Goal: Task Accomplishment & Management: Manage account settings

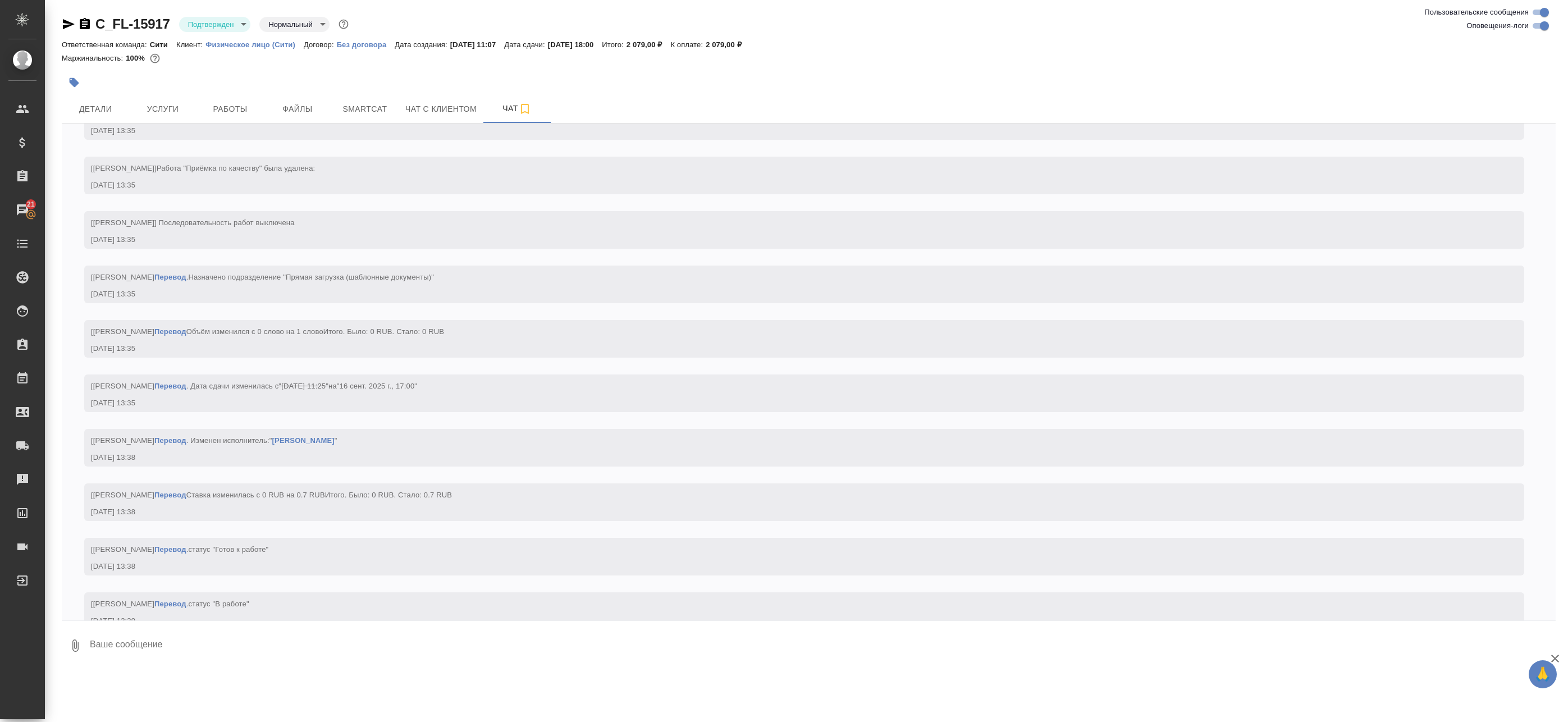
scroll to position [1476, 0]
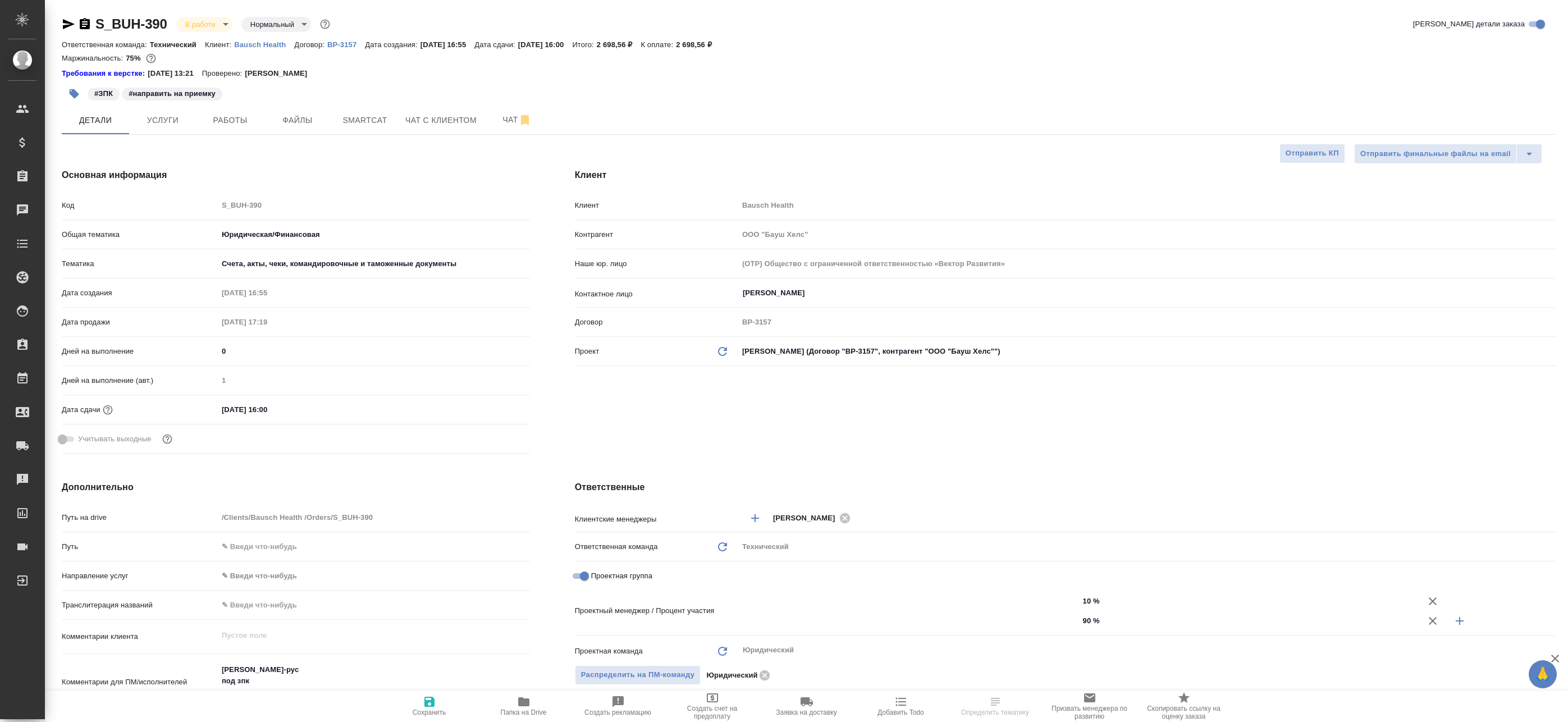
select select "RU"
type input "[PERSON_NAME]"
type input "Matveeva Anastasia"
type input "[PERSON_NAME]pereverzeva"
click at [224, 120] on span "Работы" at bounding box center [229, 120] width 54 height 14
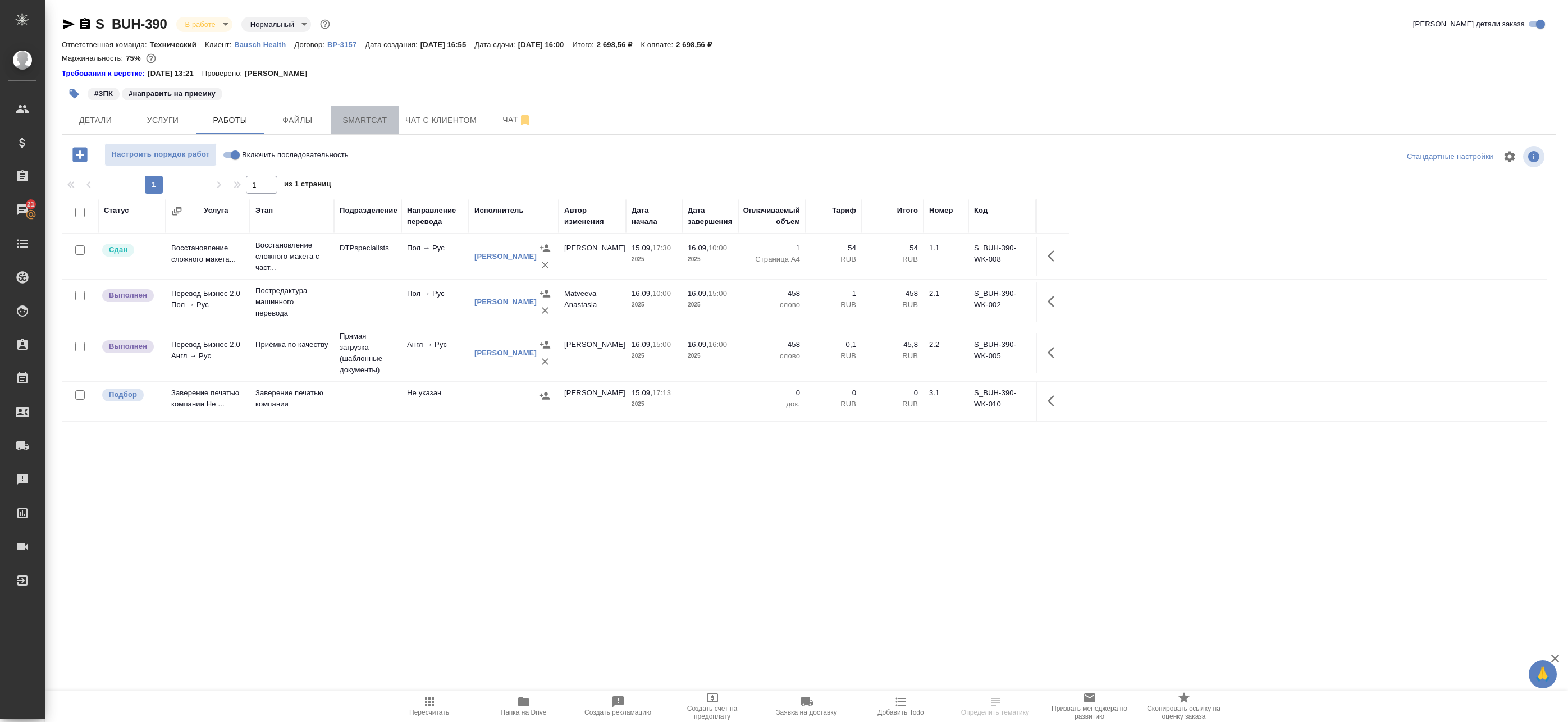
click at [381, 117] on span "Smartcat" at bounding box center [364, 120] width 54 height 14
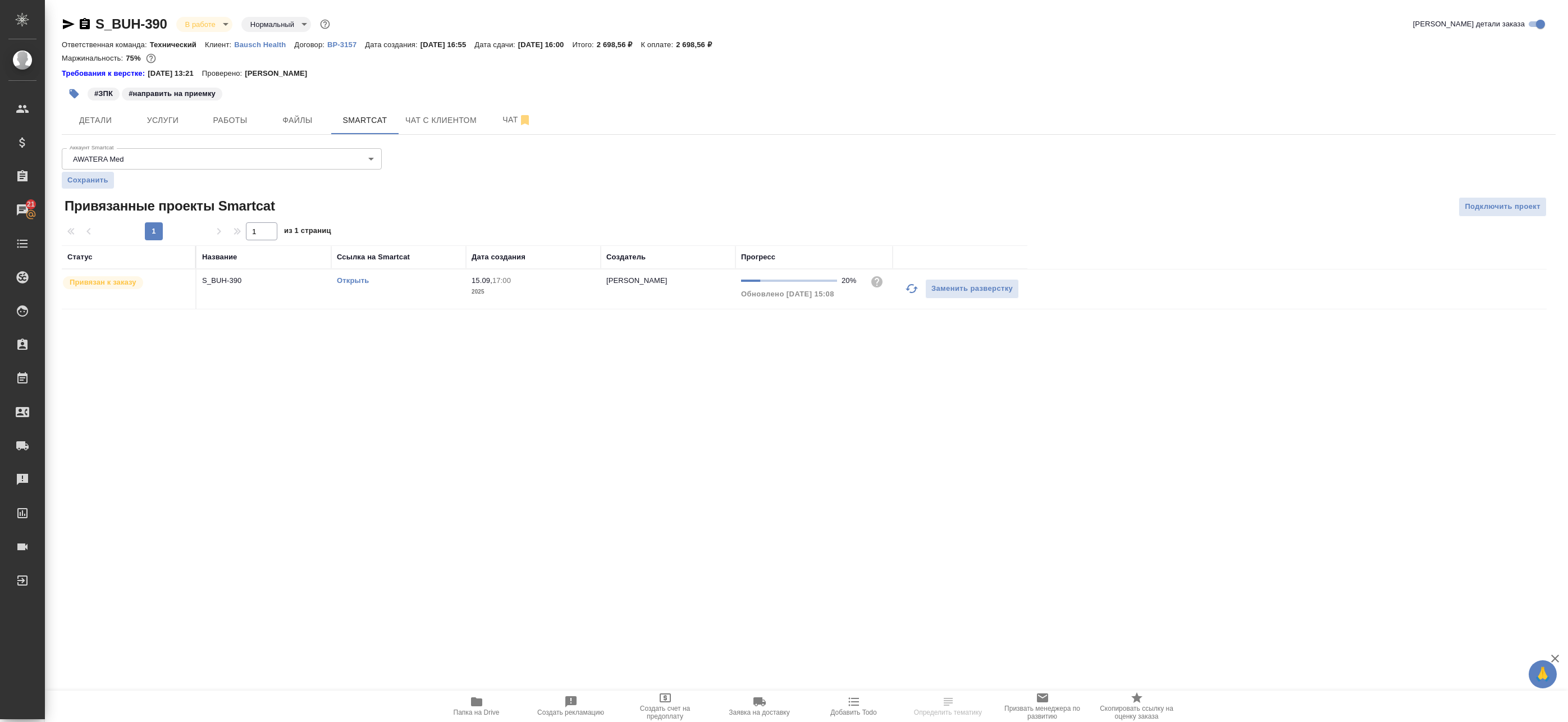
click at [913, 290] on icon "button" at bounding box center [911, 288] width 14 height 14
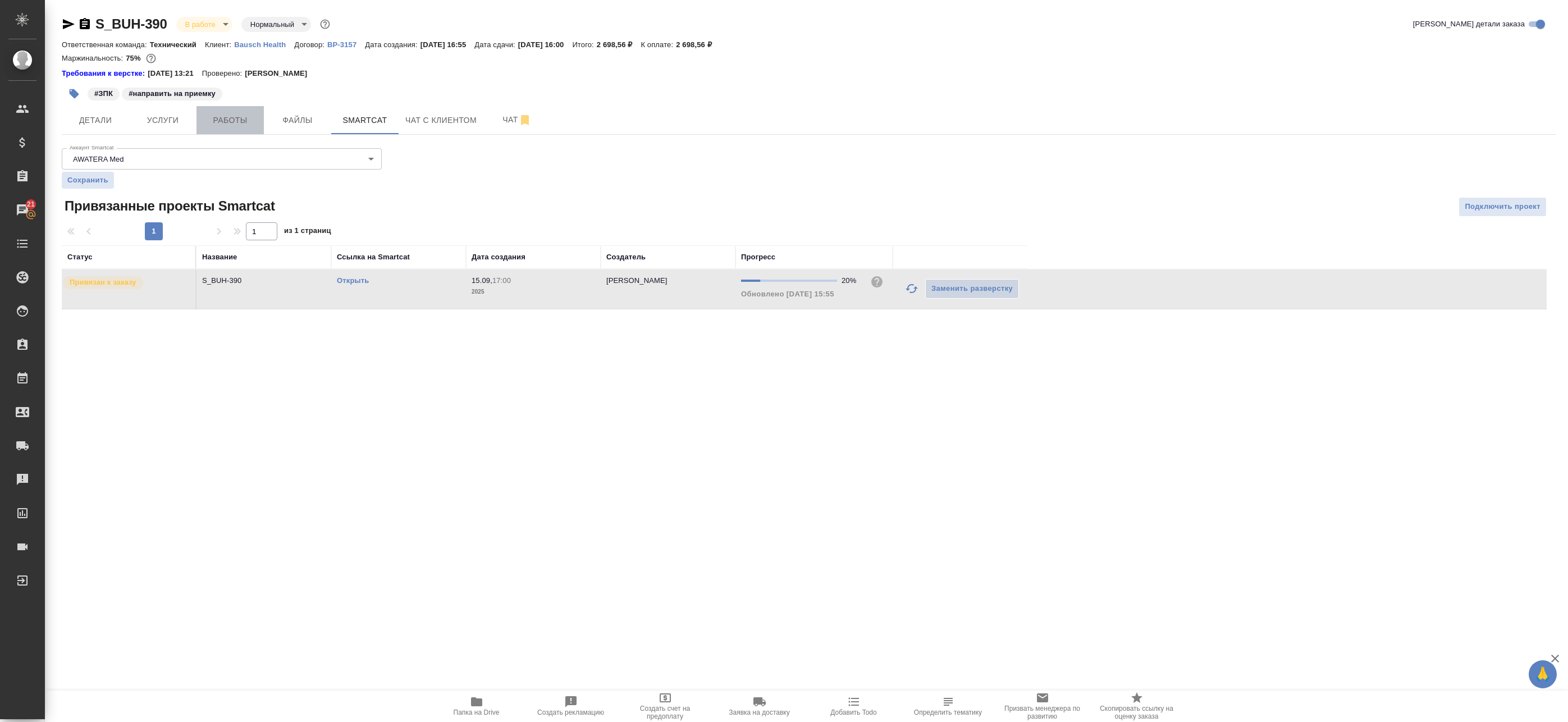
click at [242, 113] on span "Работы" at bounding box center [229, 120] width 54 height 14
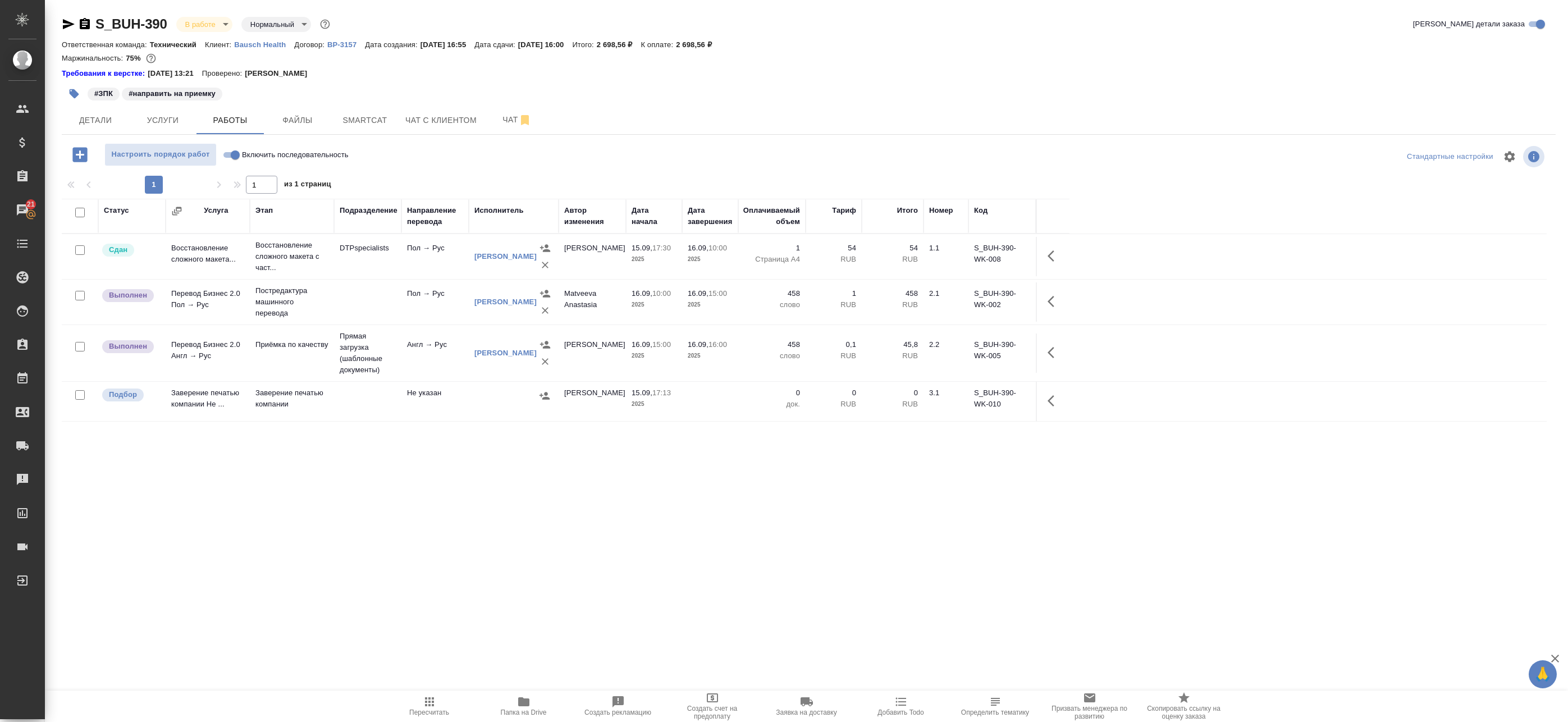
click at [1050, 349] on icon "button" at bounding box center [1050, 352] width 7 height 11
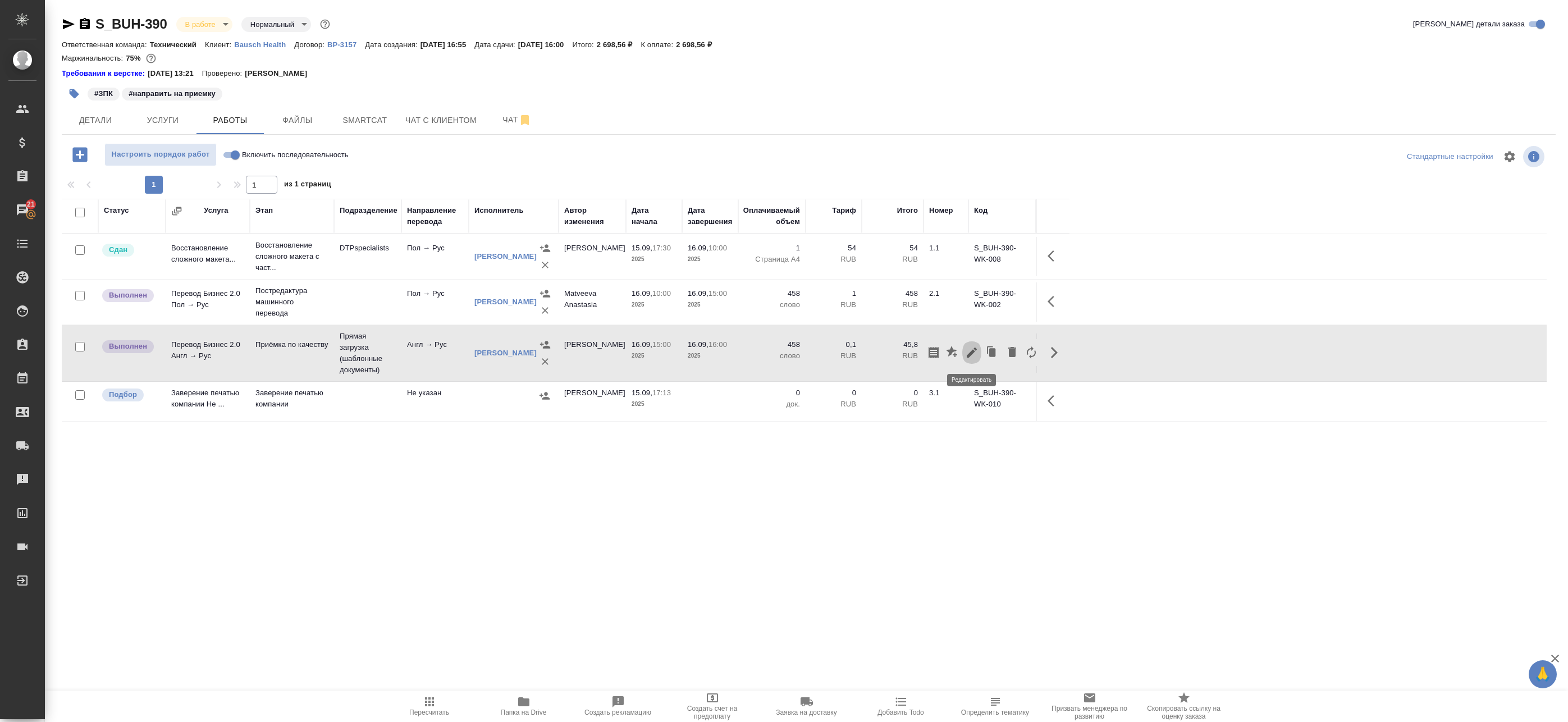
click at [975, 349] on icon "button" at bounding box center [972, 352] width 10 height 10
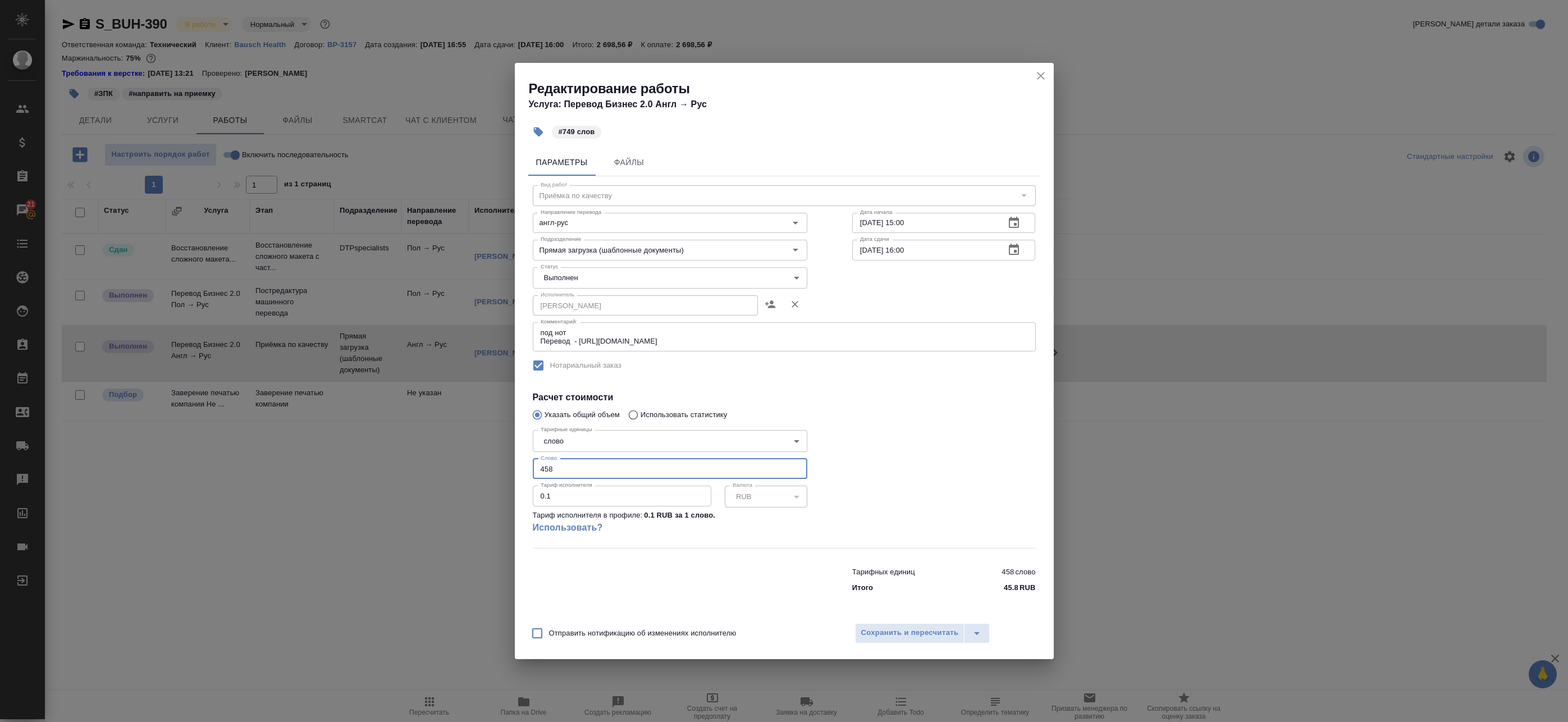
drag, startPoint x: 570, startPoint y: 465, endPoint x: 417, endPoint y: 448, distance: 153.9
click at [418, 448] on div "Редактирование работы Услуга: Перевод Бизнес 2.0 Англ → Рус #749 слов Параметры…" at bounding box center [784, 361] width 1568 height 722
type input "749"
click at [909, 637] on span "Сохранить и пересчитать" at bounding box center [910, 632] width 98 height 13
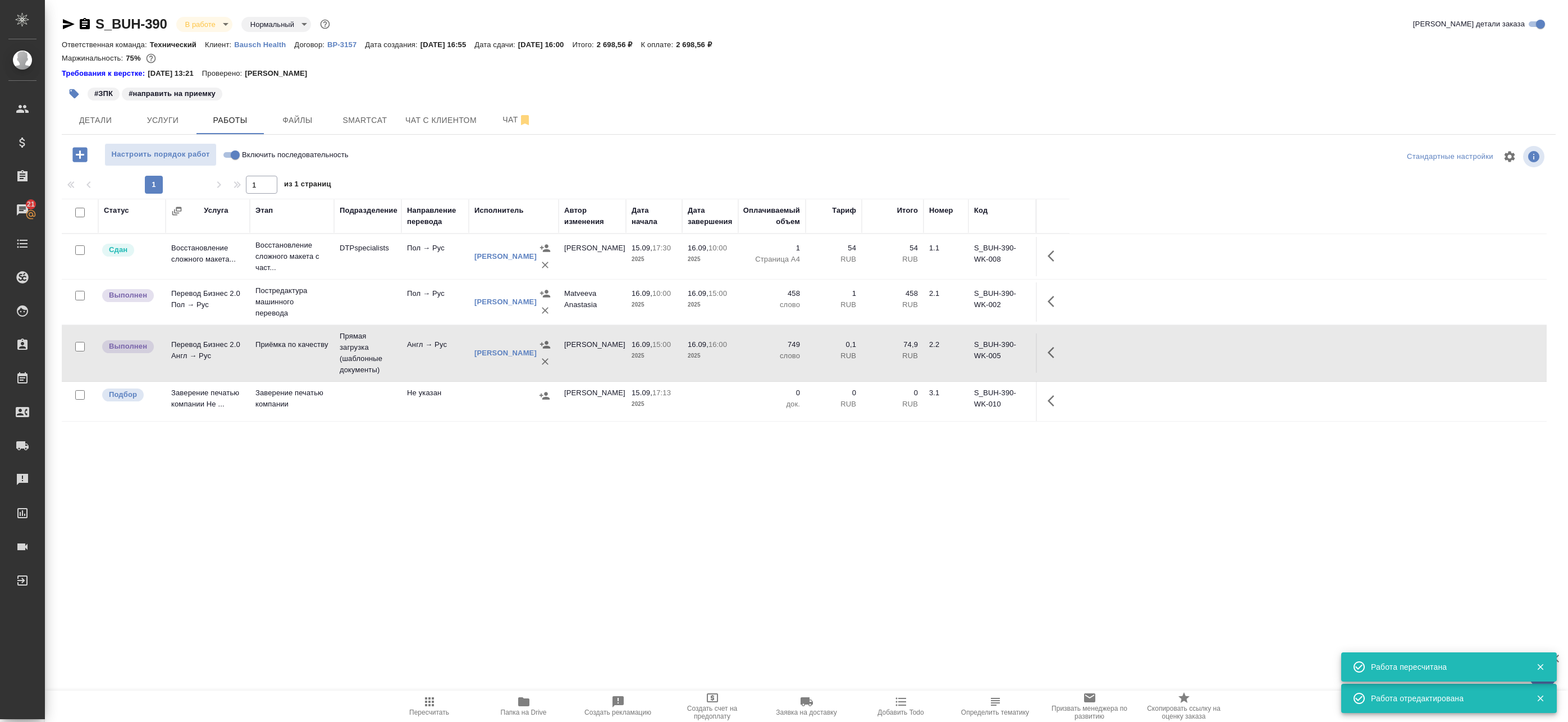
click at [437, 704] on span "Пересчитать" at bounding box center [429, 705] width 81 height 21
click at [91, 119] on span "Детали" at bounding box center [95, 120] width 54 height 14
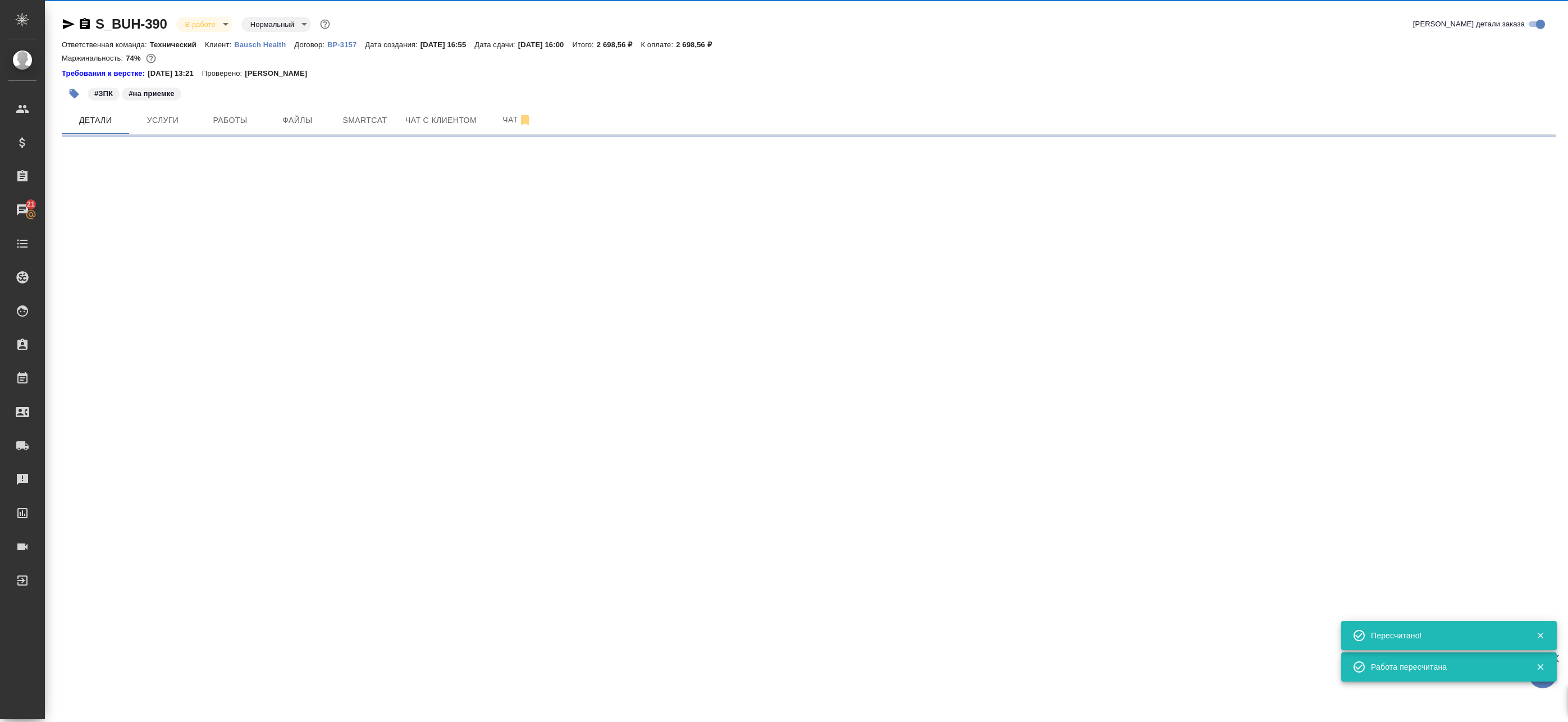
select select "RU"
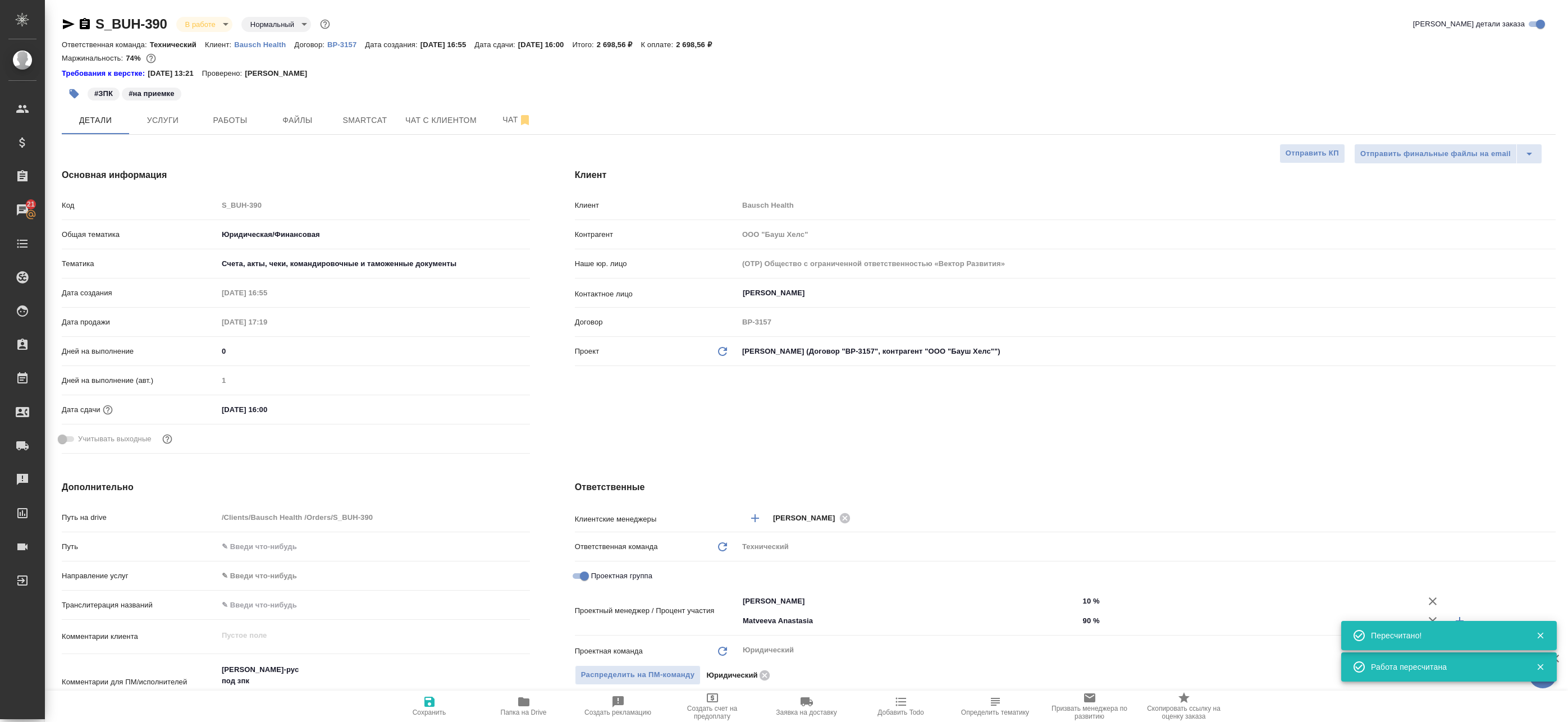
type textarea "x"
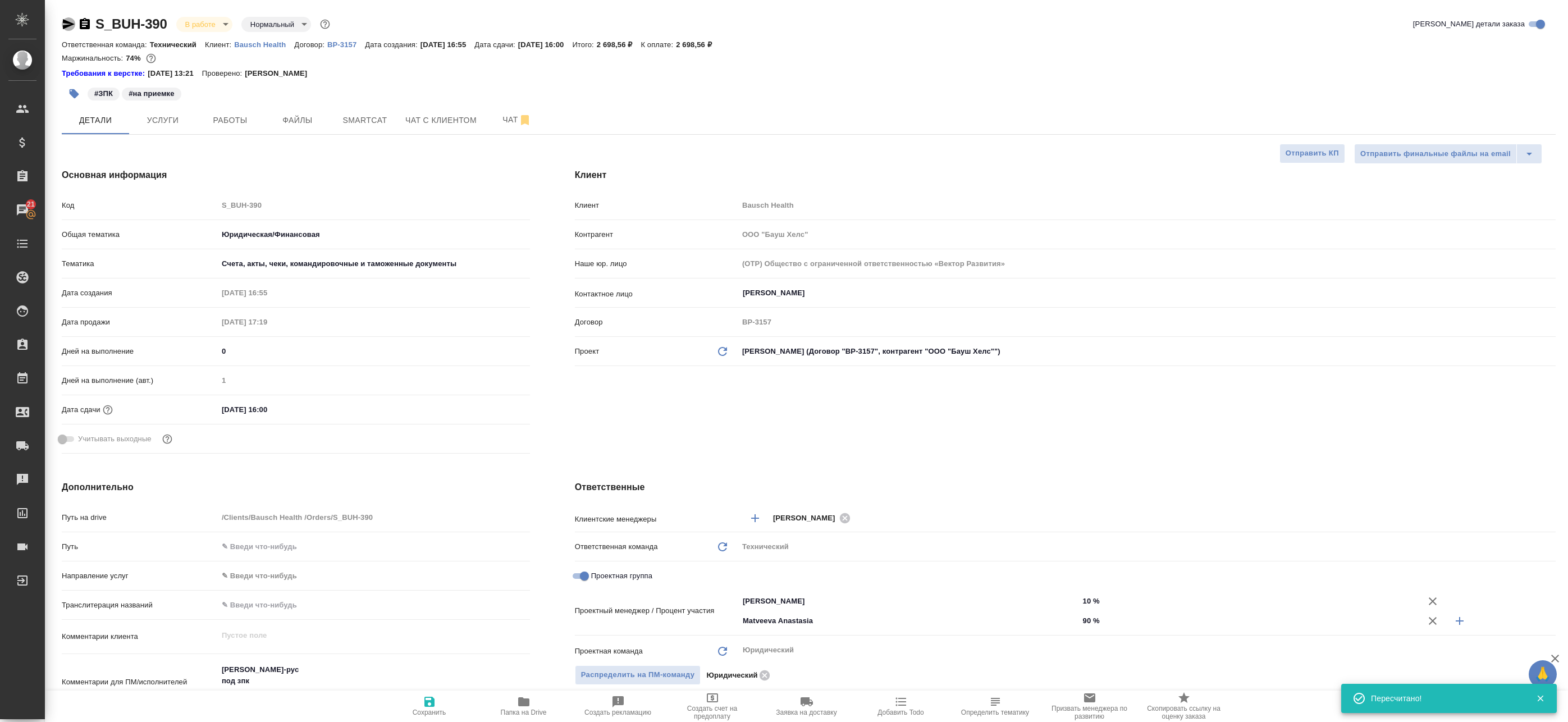
click at [66, 23] on icon "button" at bounding box center [69, 24] width 12 height 10
type textarea "x"
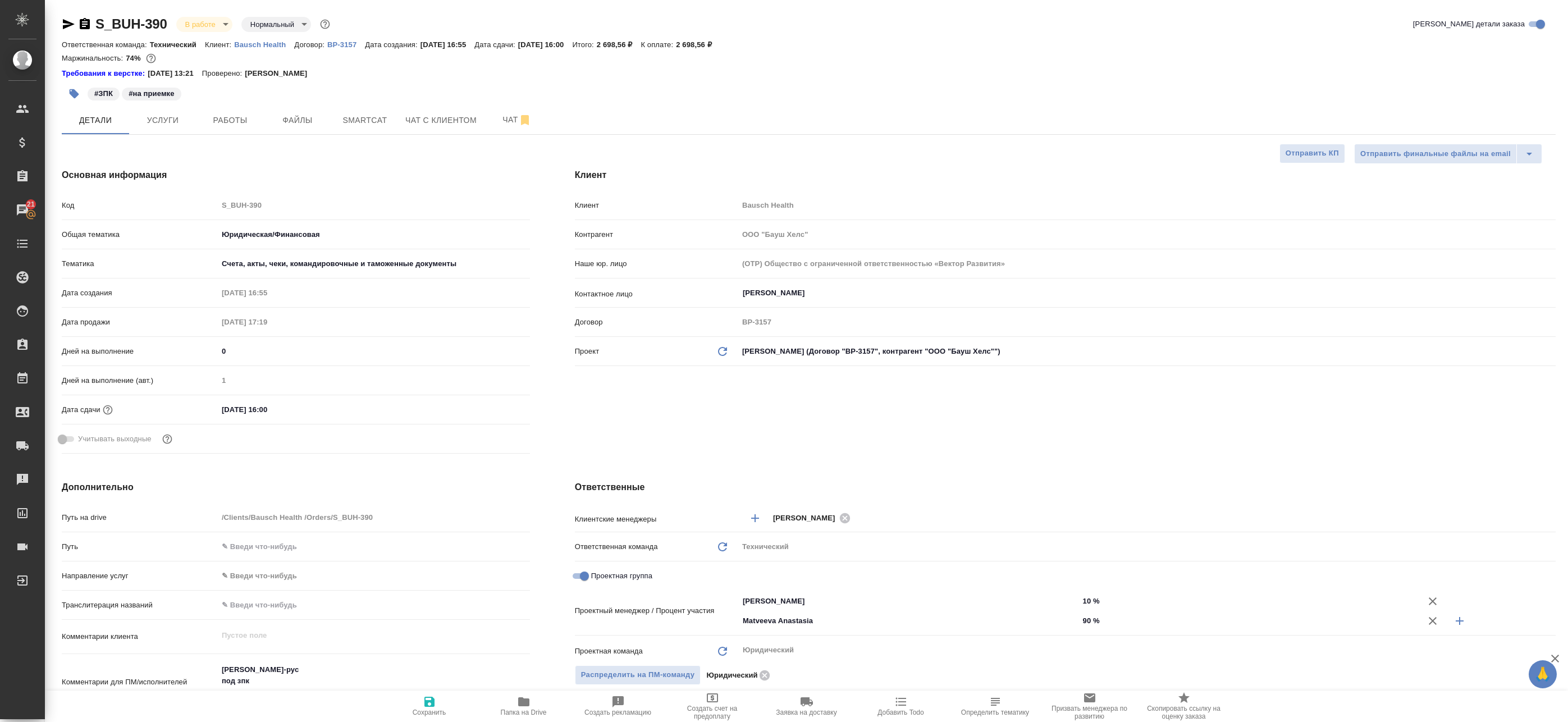
type textarea "x"
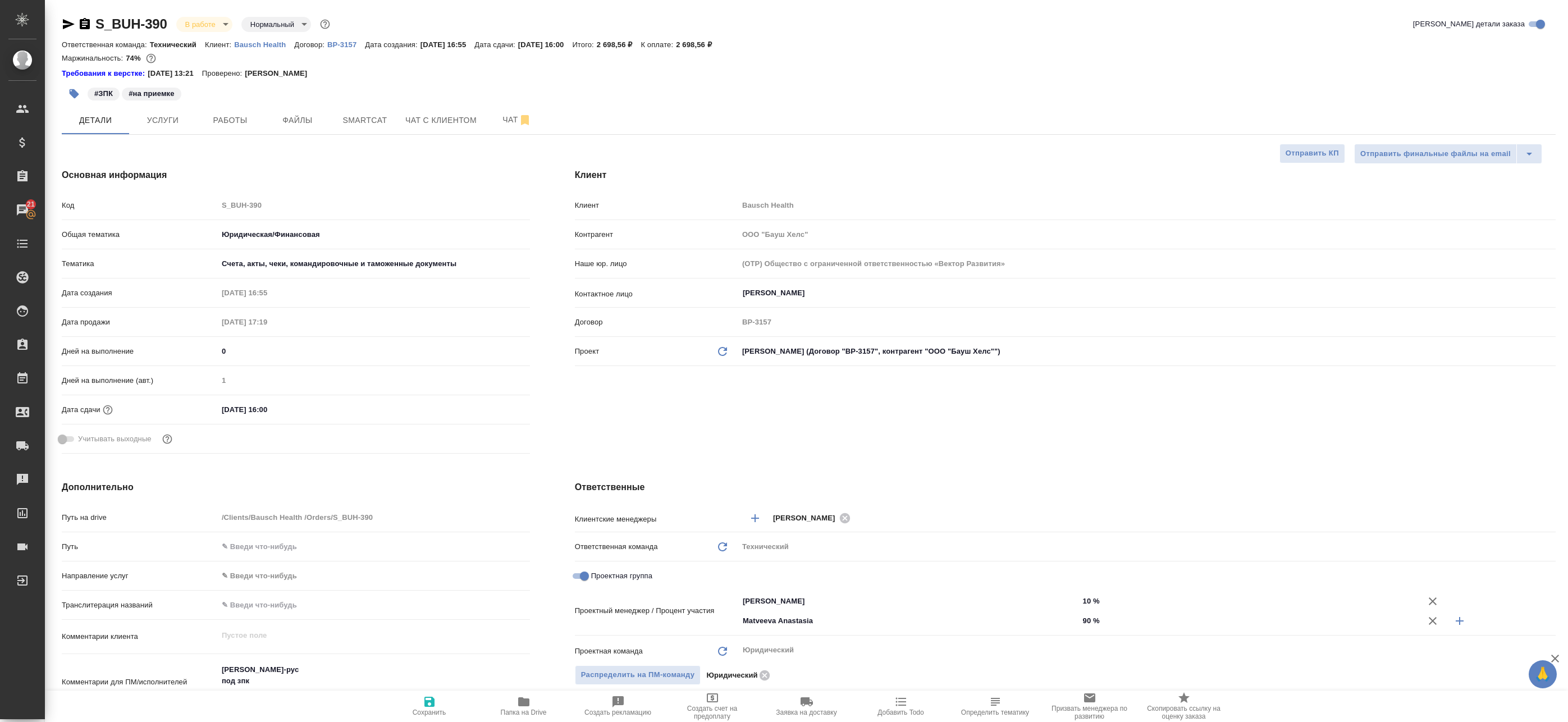
type textarea "x"
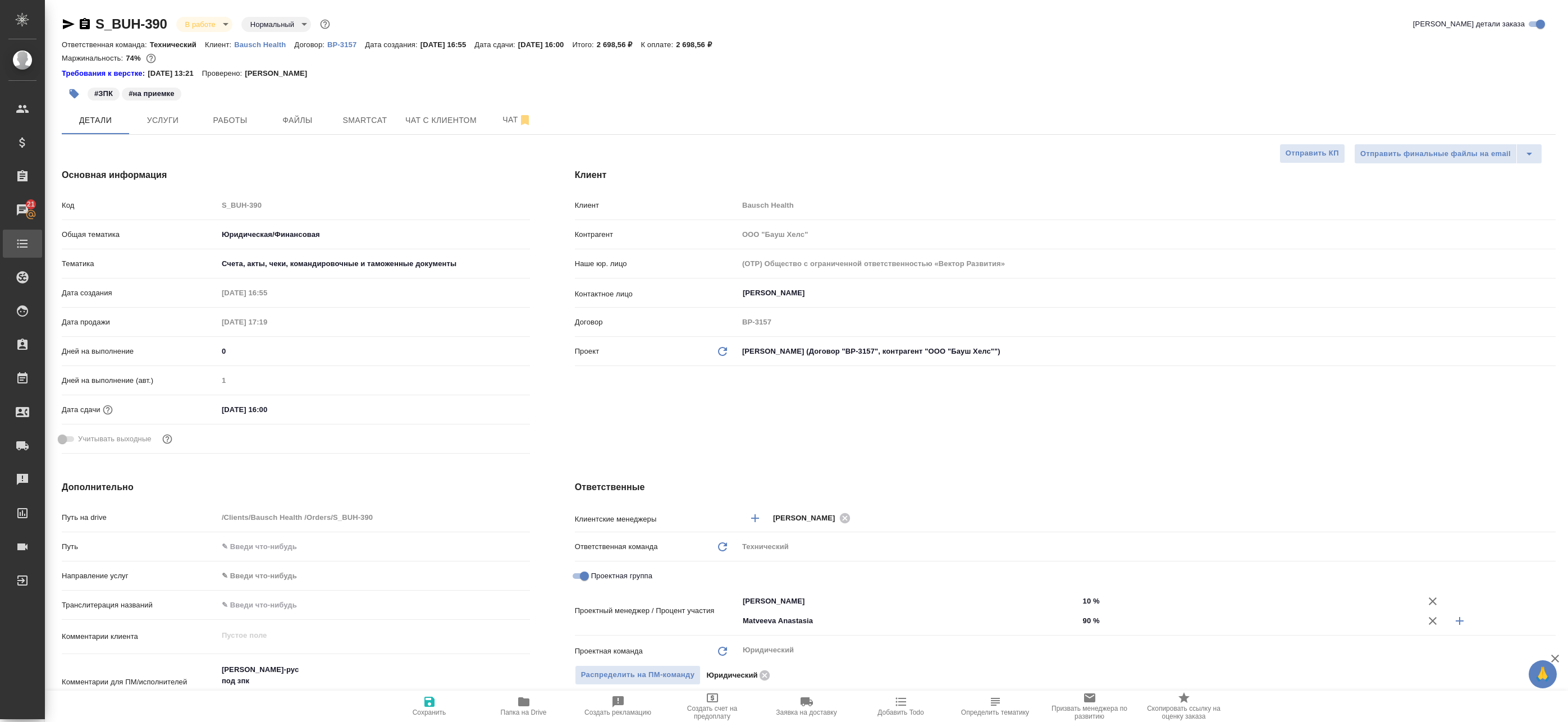
type textarea "x"
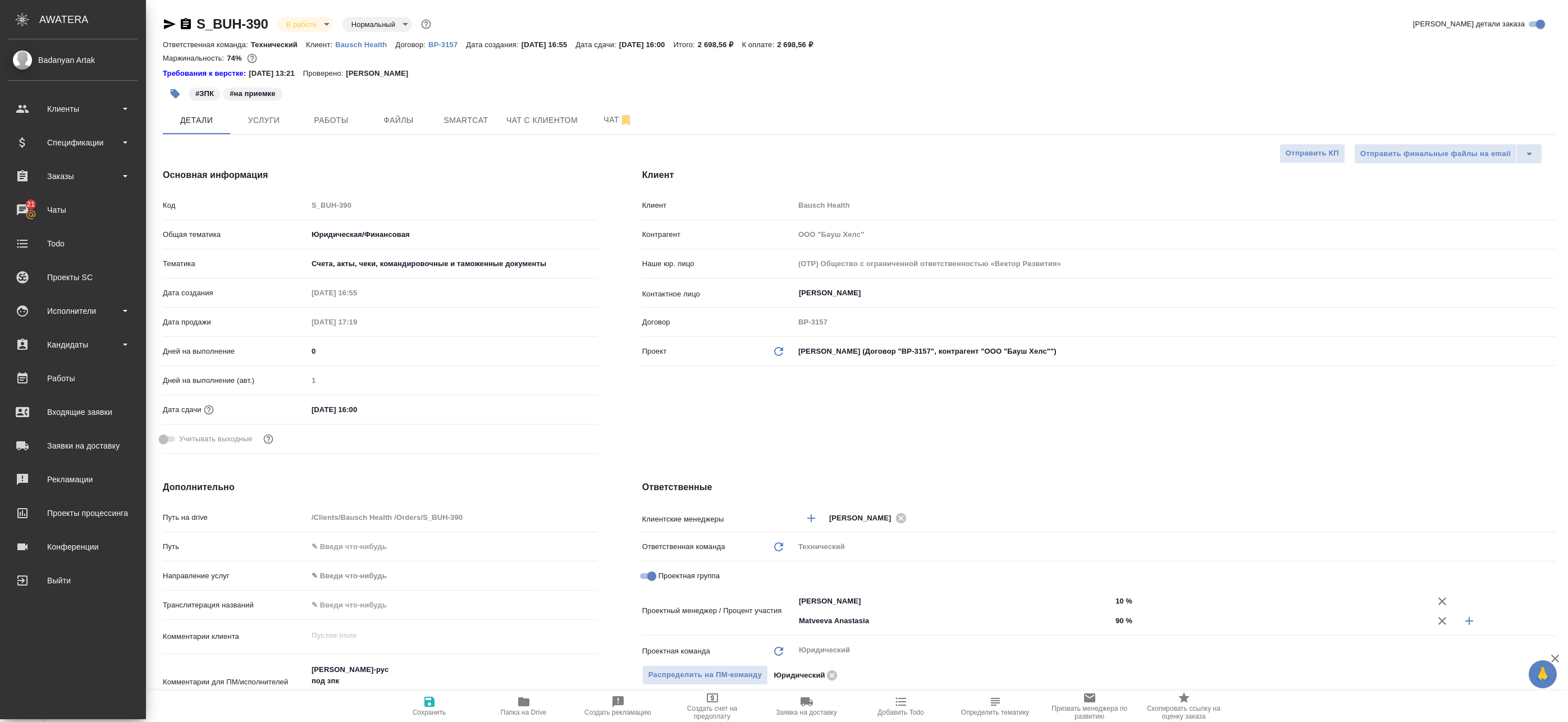
type textarea "x"
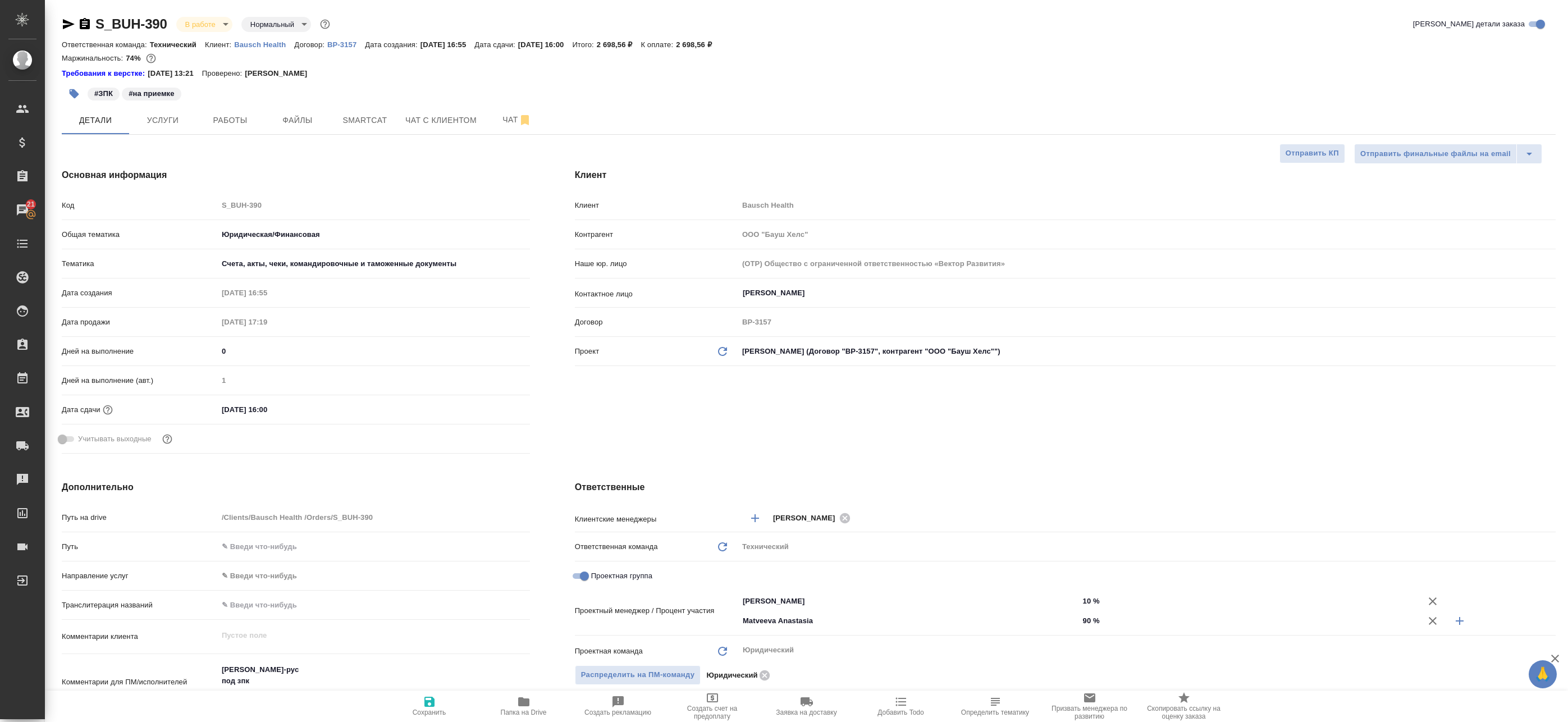
click at [531, 712] on span "Папка на Drive" at bounding box center [524, 712] width 46 height 8
type textarea "x"
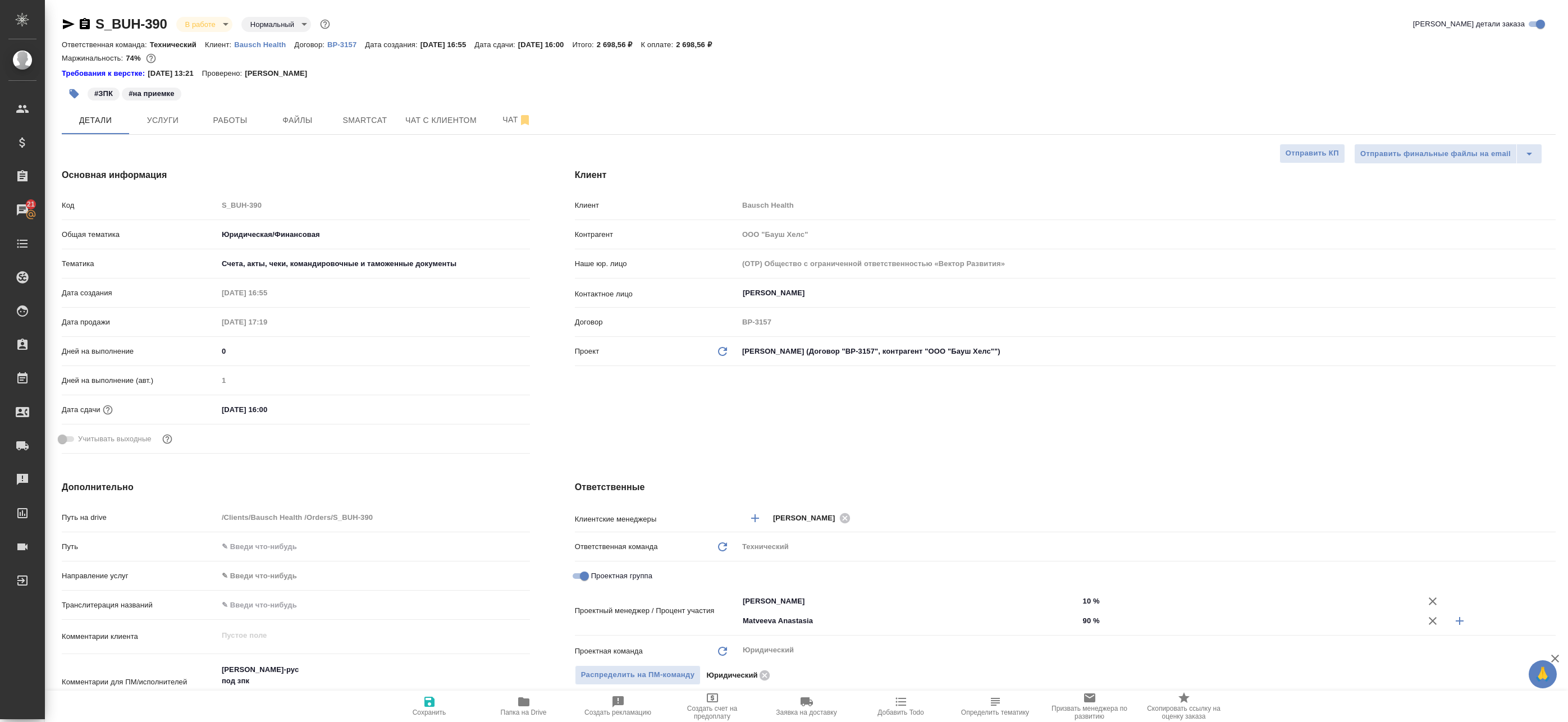
type textarea "x"
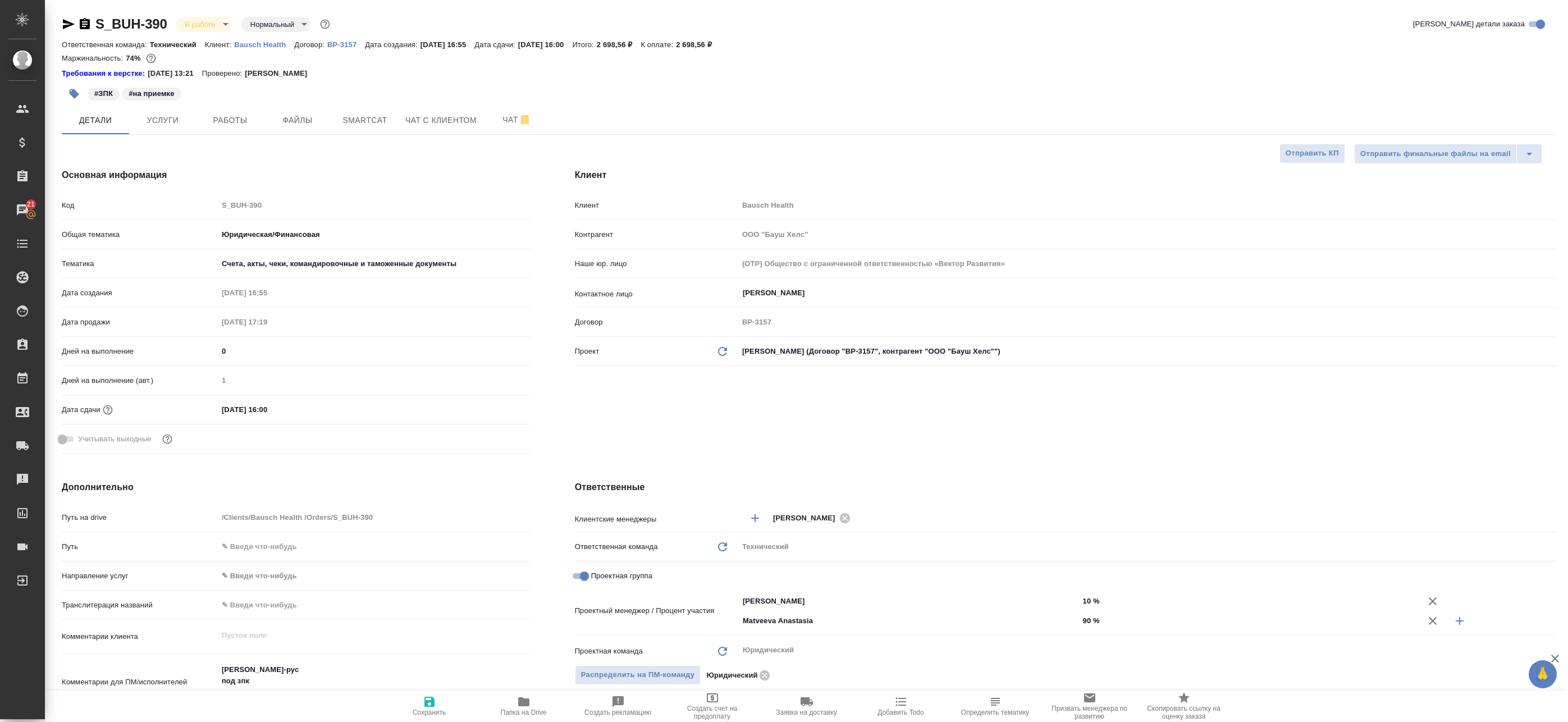
type textarea "x"
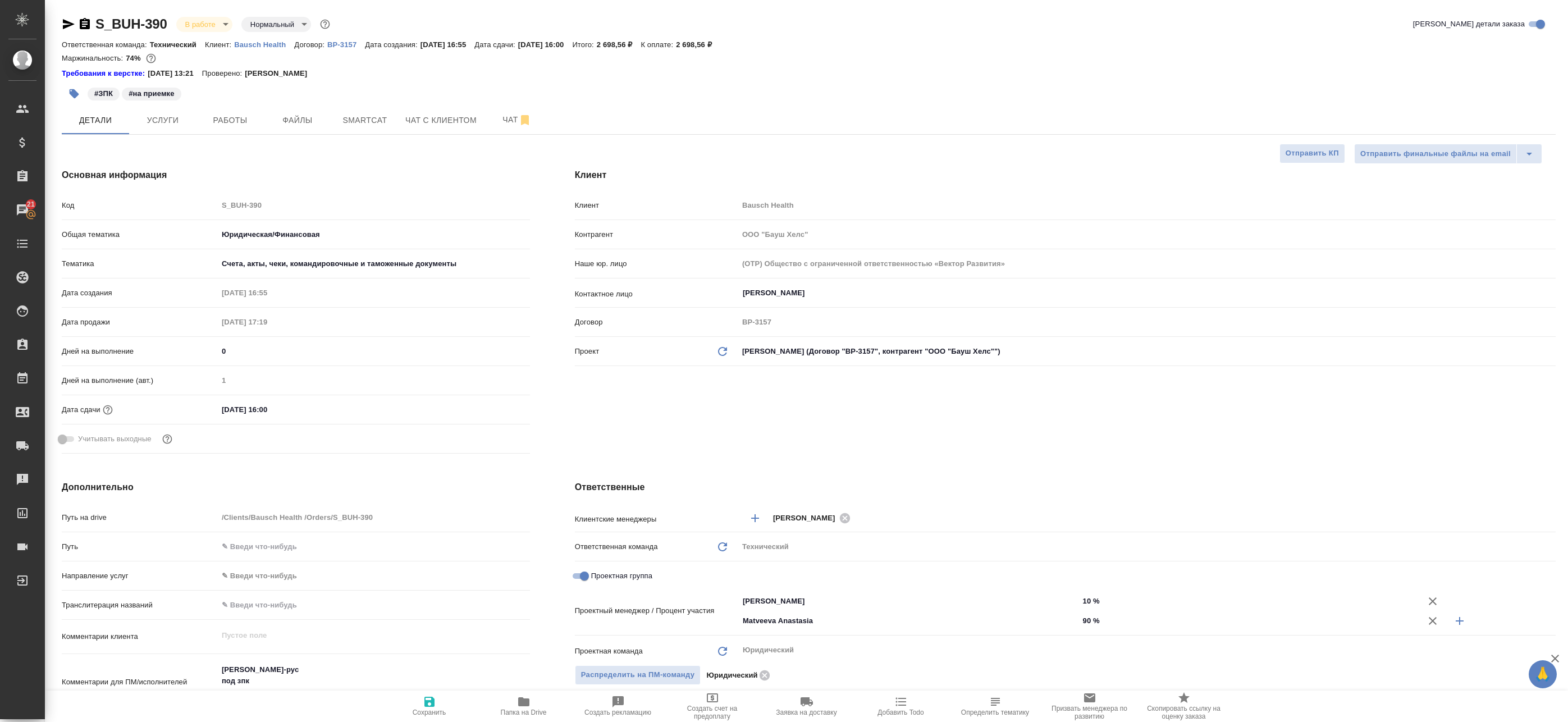
type textarea "x"
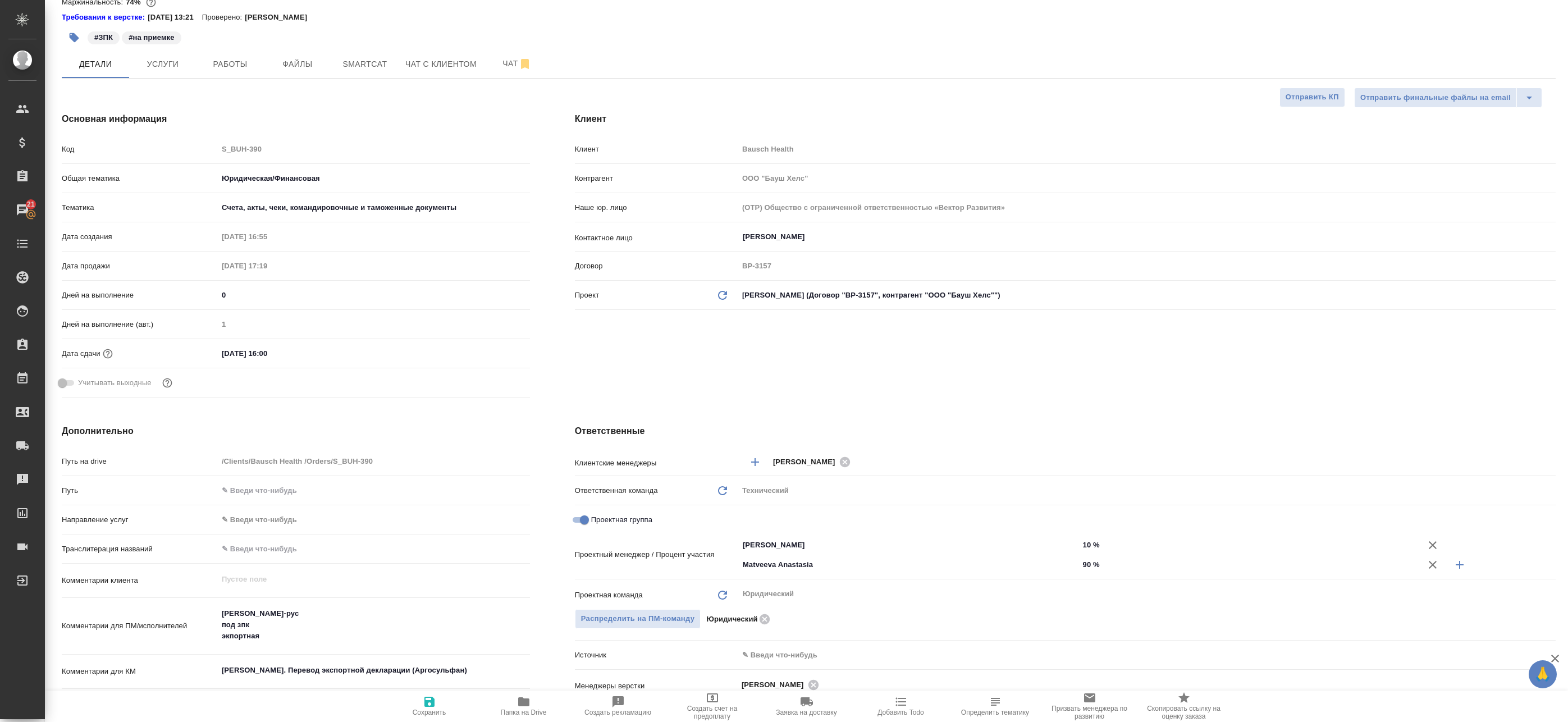
type textarea "x"
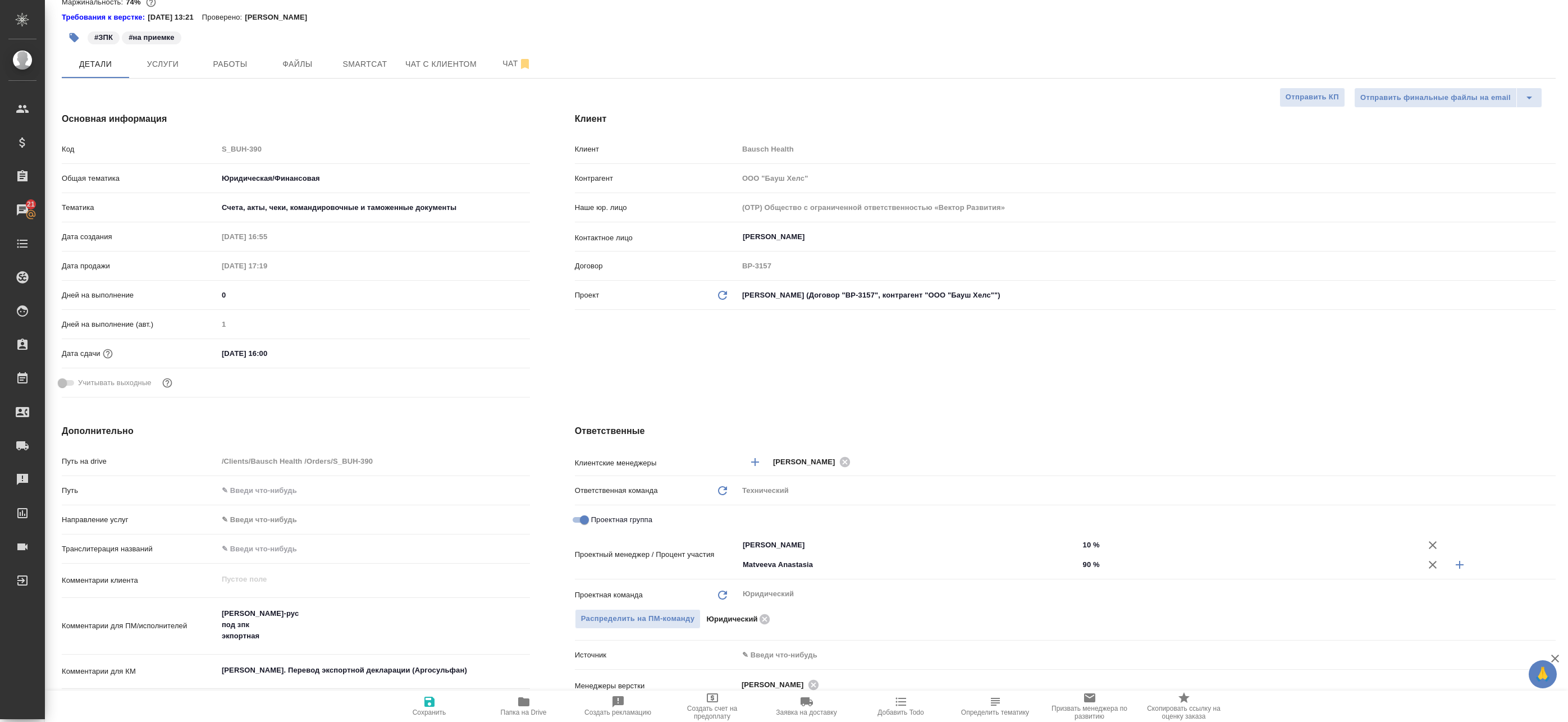
type textarea "x"
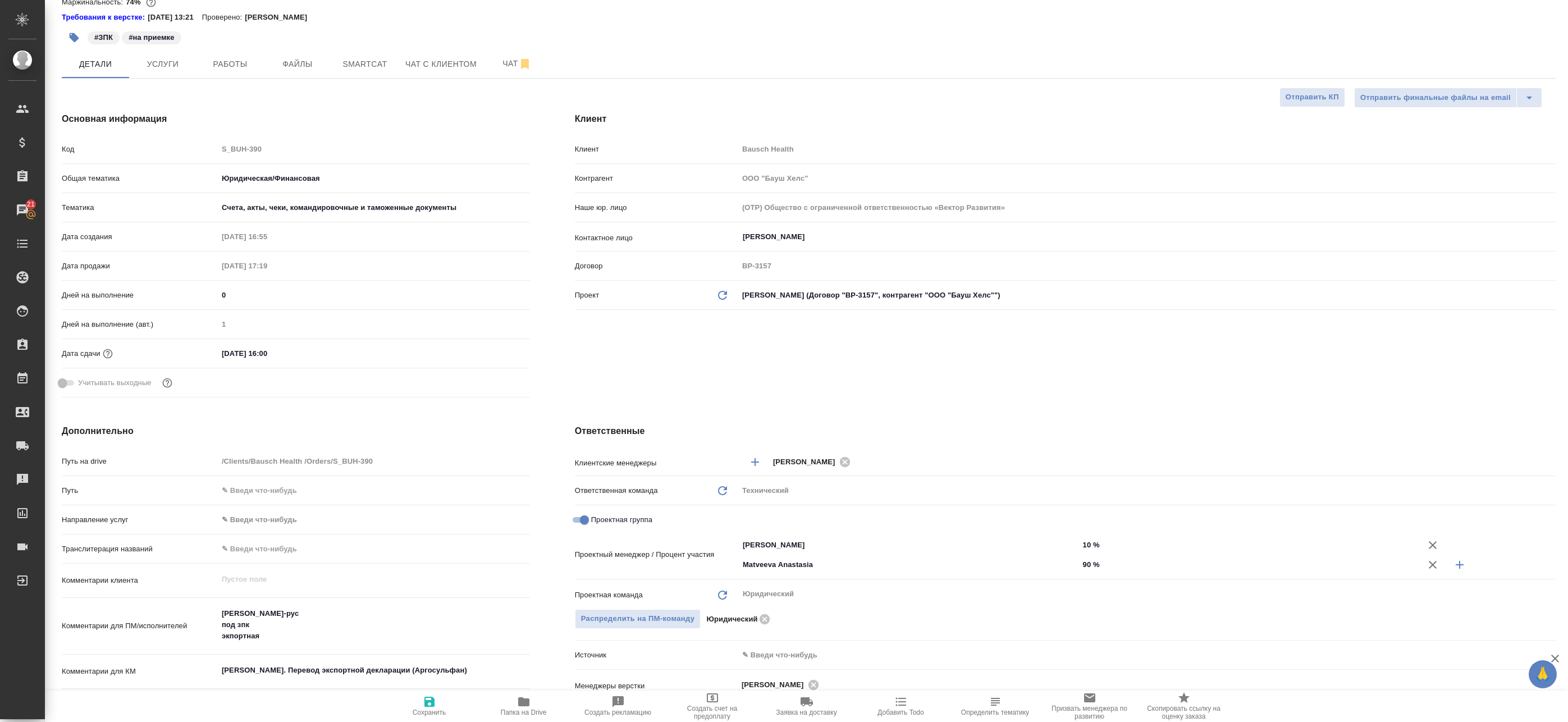
type textarea "x"
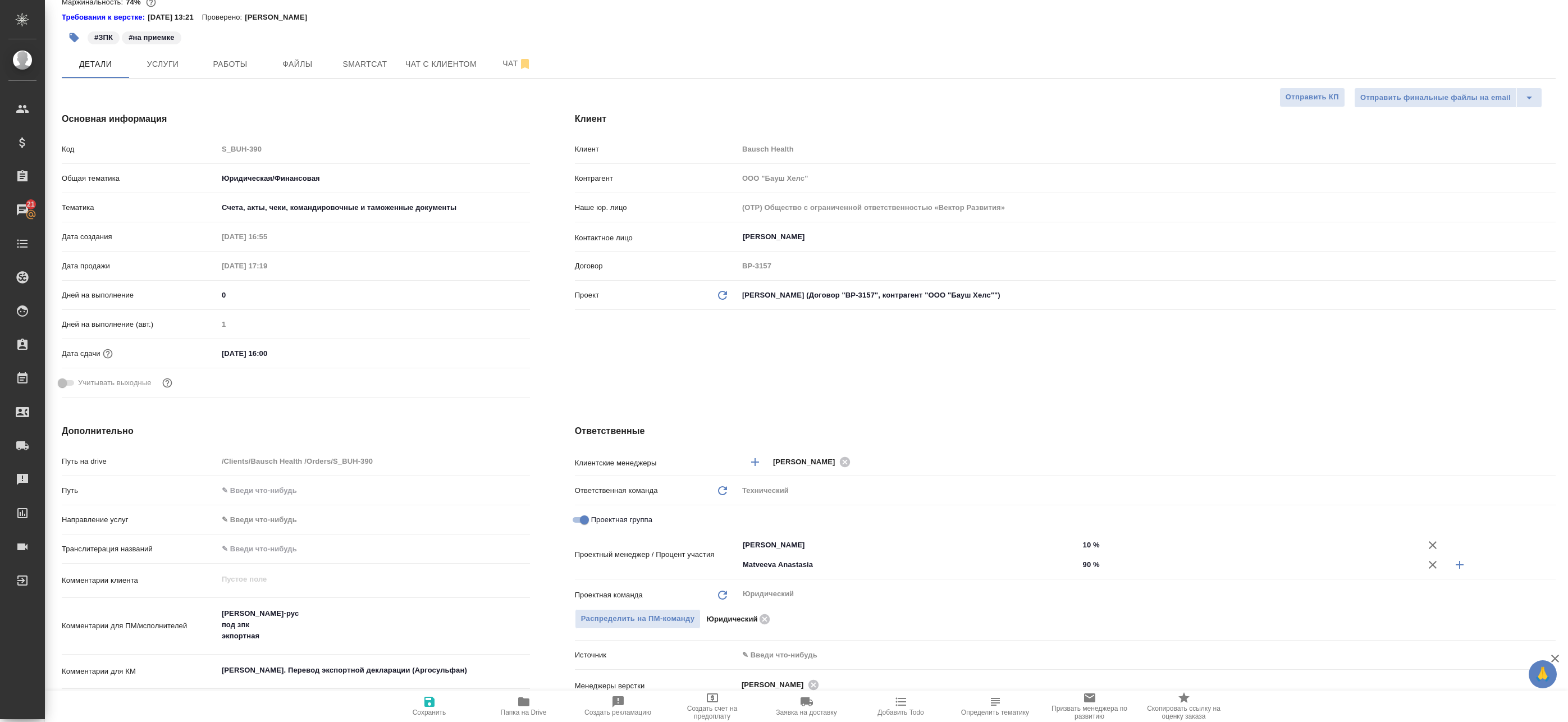
type textarea "x"
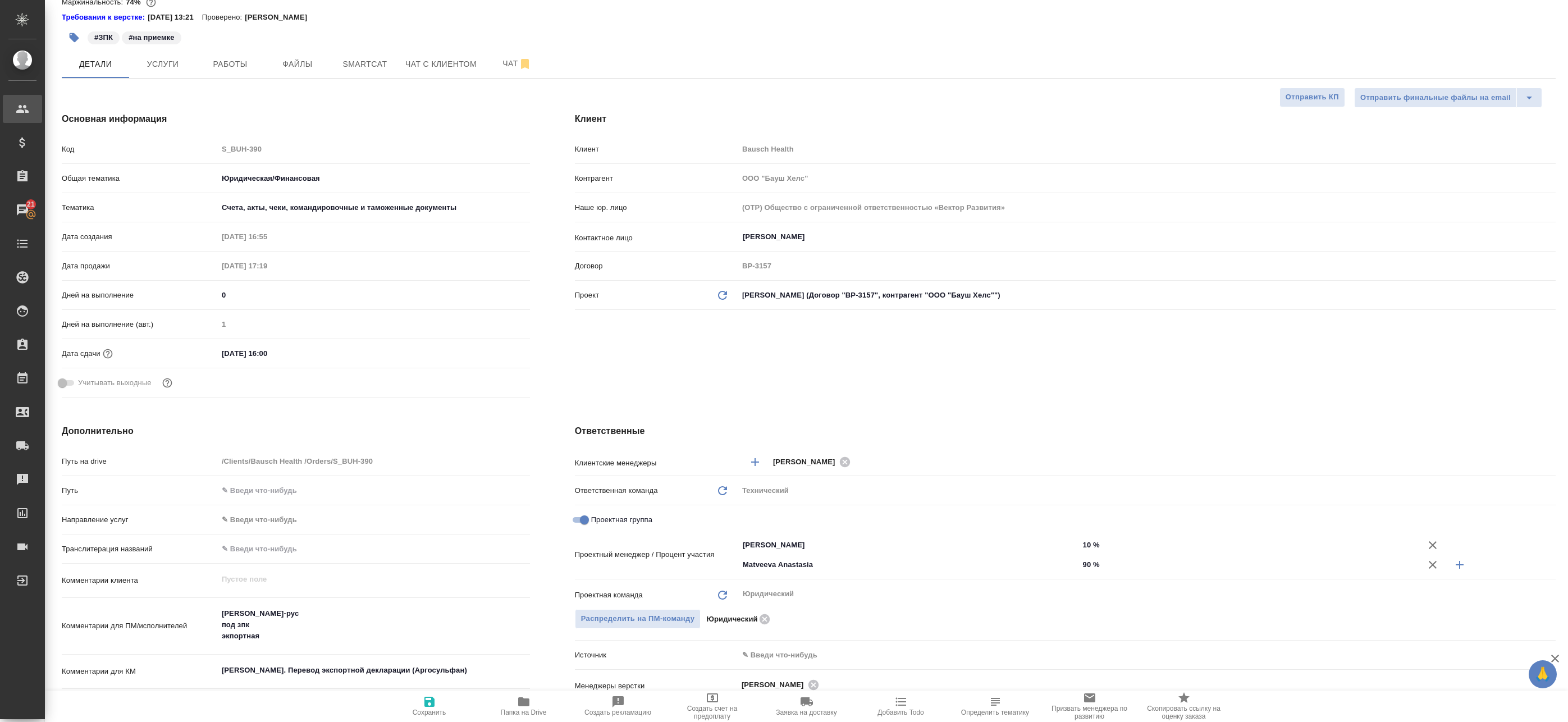
type textarea "x"
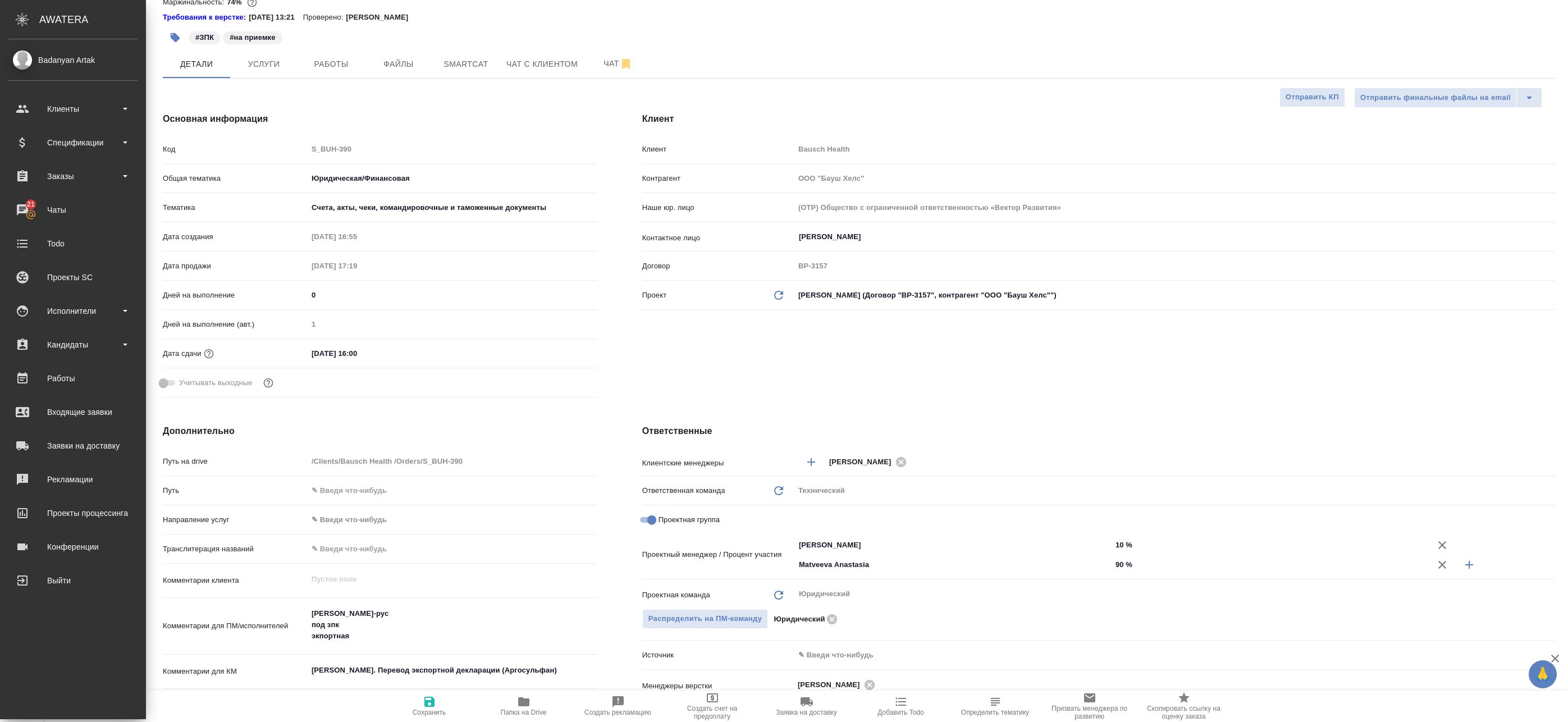
type textarea "x"
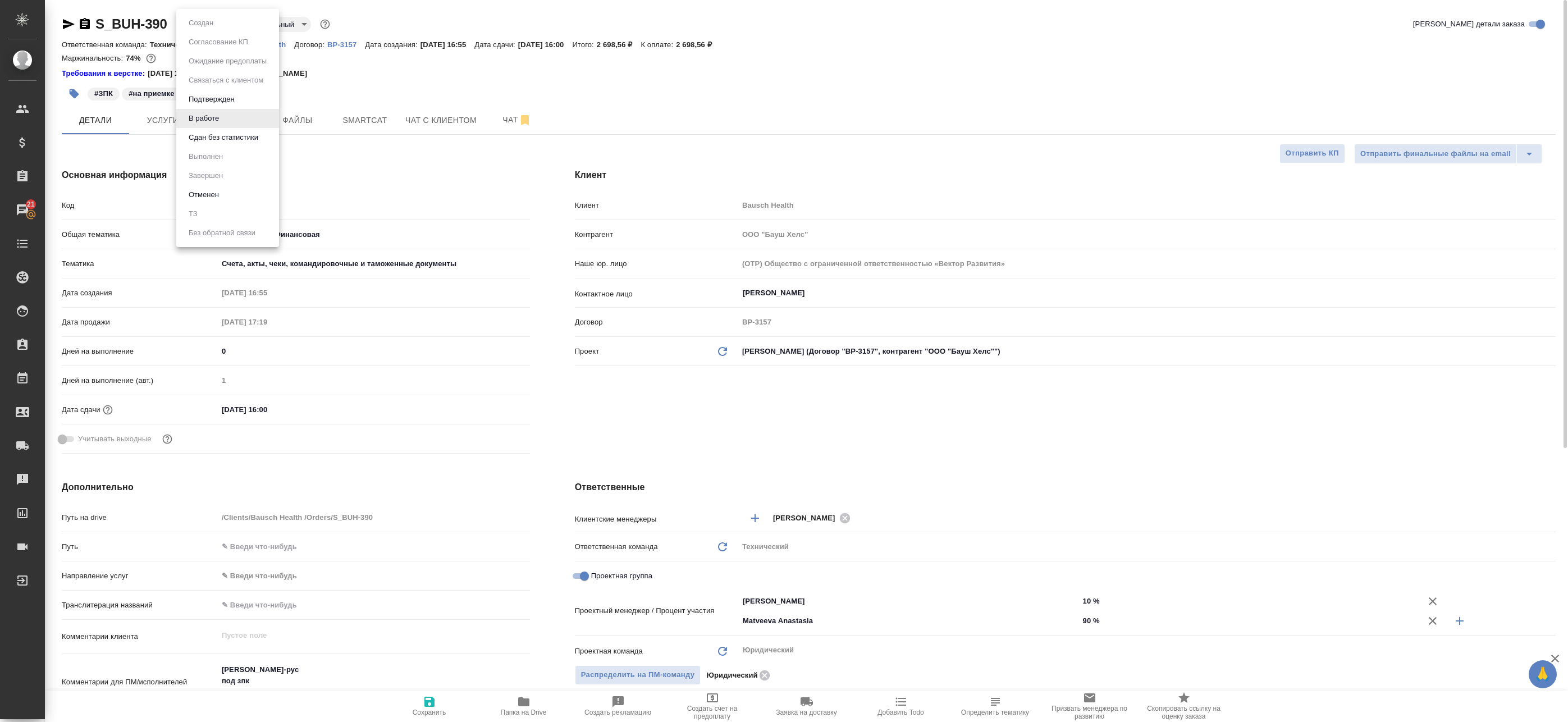
click at [207, 23] on body "🙏 .cls-1 fill:#fff; AWATERA Badanyan [PERSON_NAME] Спецификации Заказы 21 Чаты …" at bounding box center [784, 361] width 1568 height 722
click at [205, 141] on button "Сдан без статистики" at bounding box center [223, 137] width 77 height 12
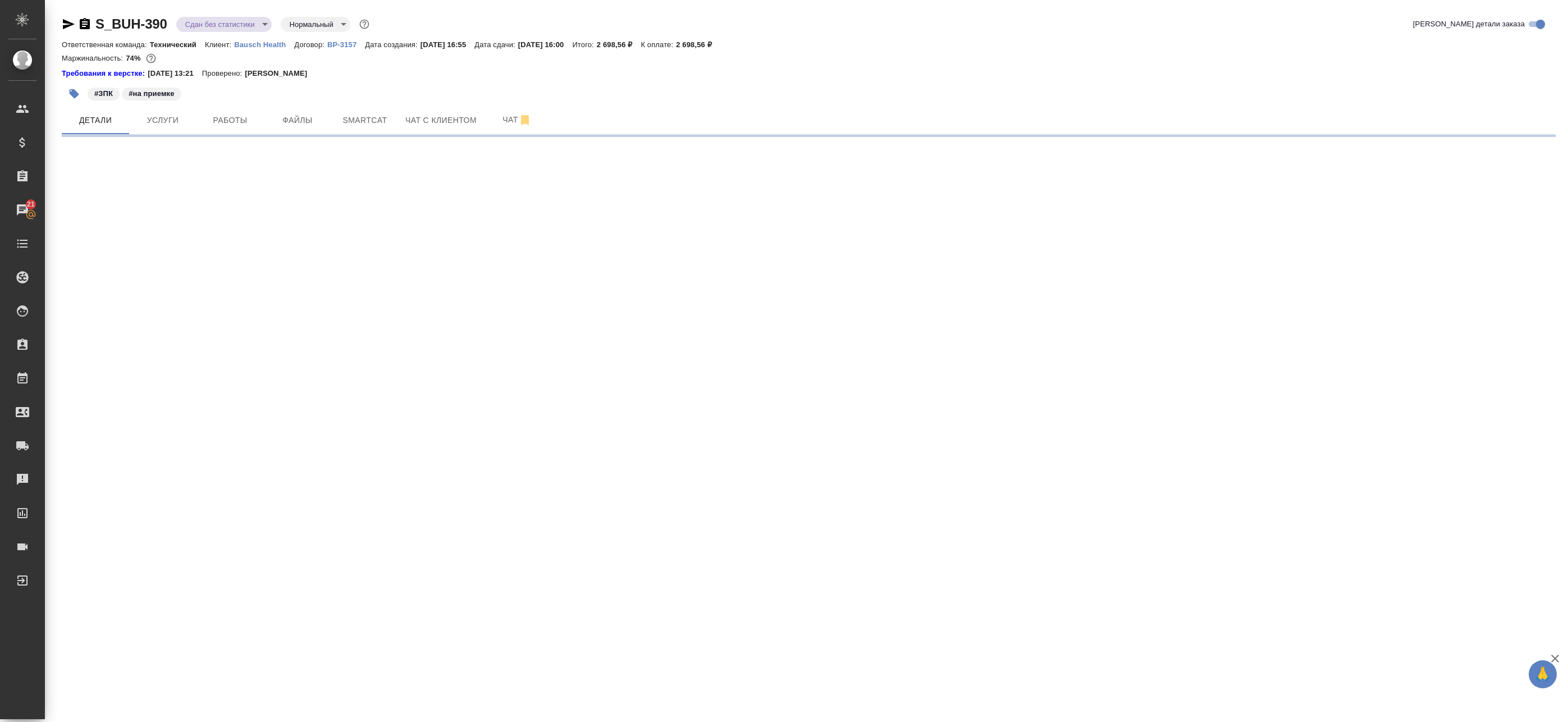
select select "RU"
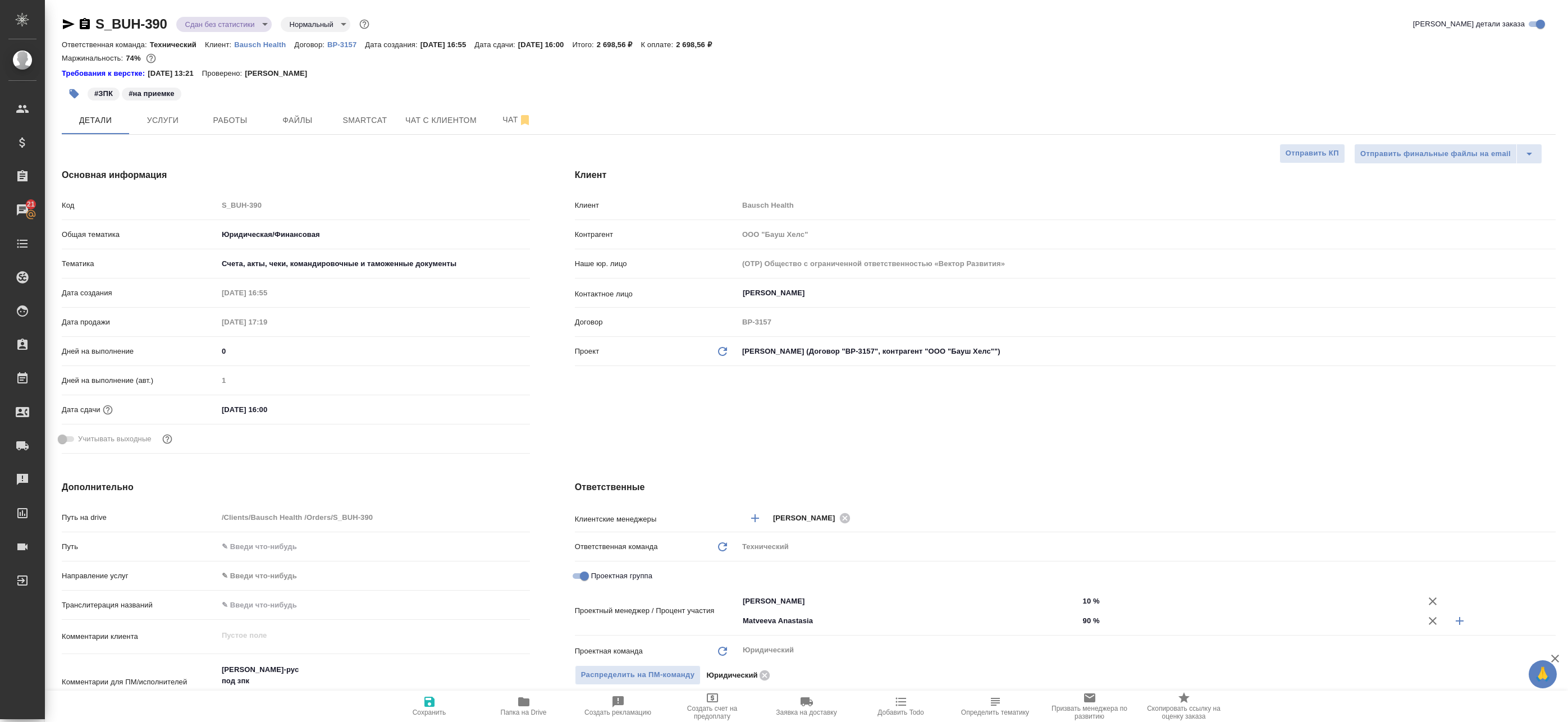
type textarea "x"
click at [450, 701] on span "Сохранить" at bounding box center [429, 705] width 81 height 21
type textarea "x"
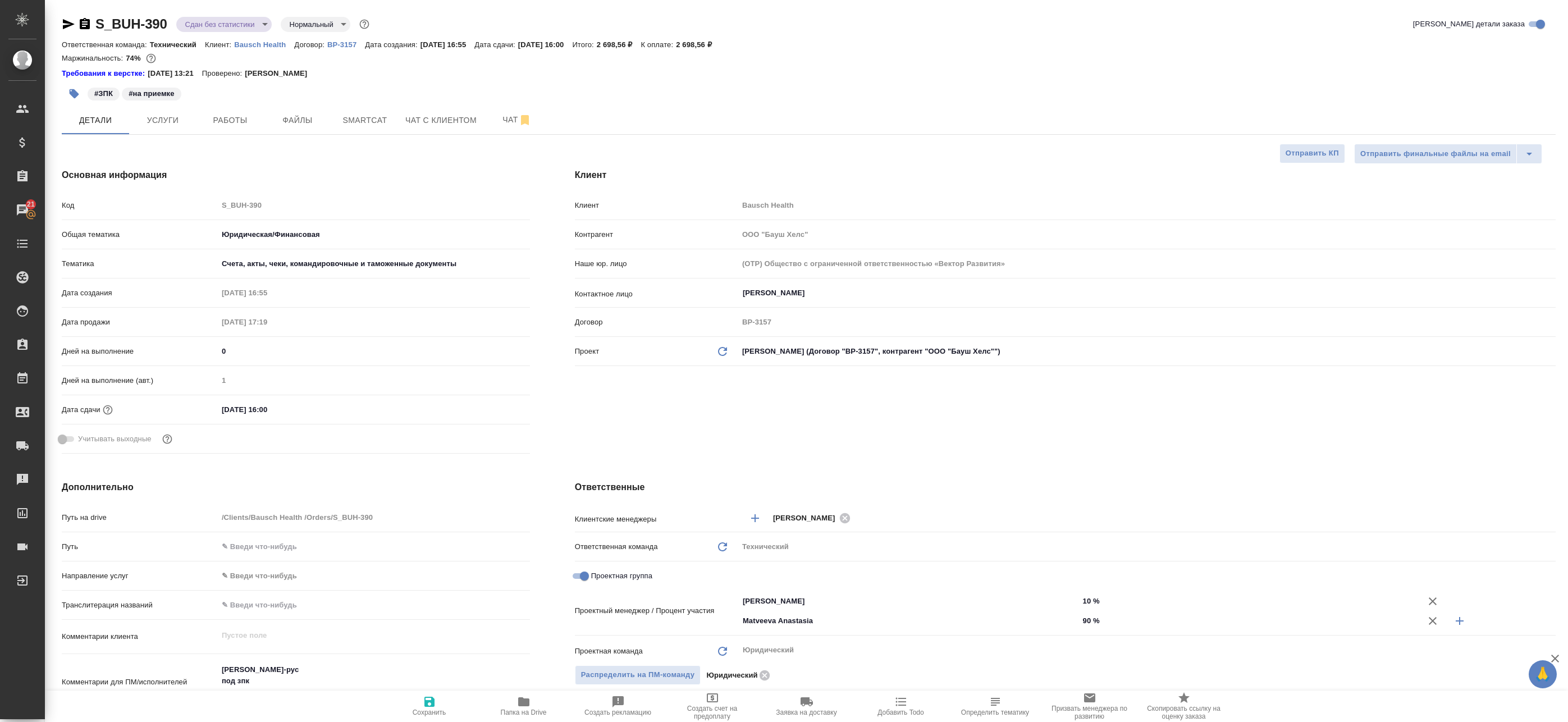
type textarea "x"
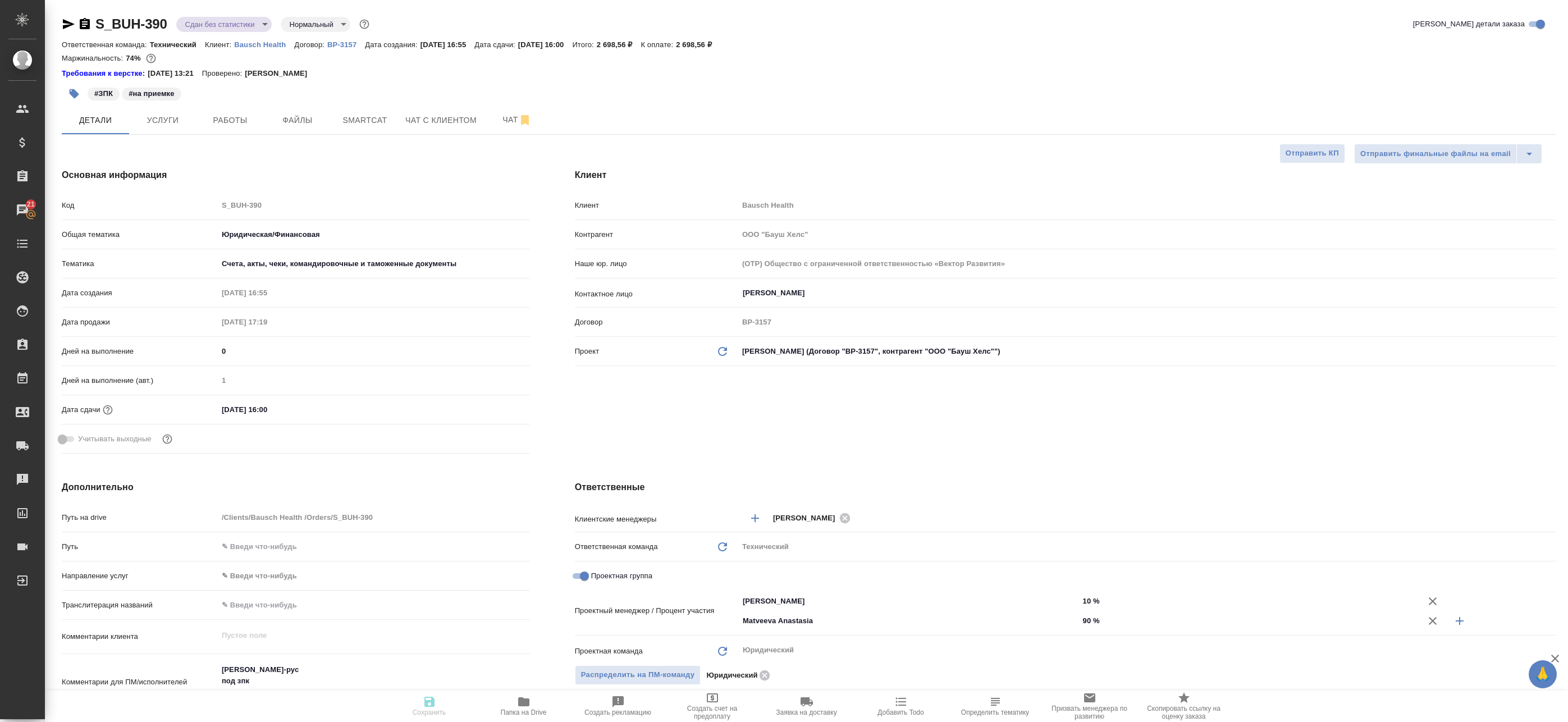
type textarea "x"
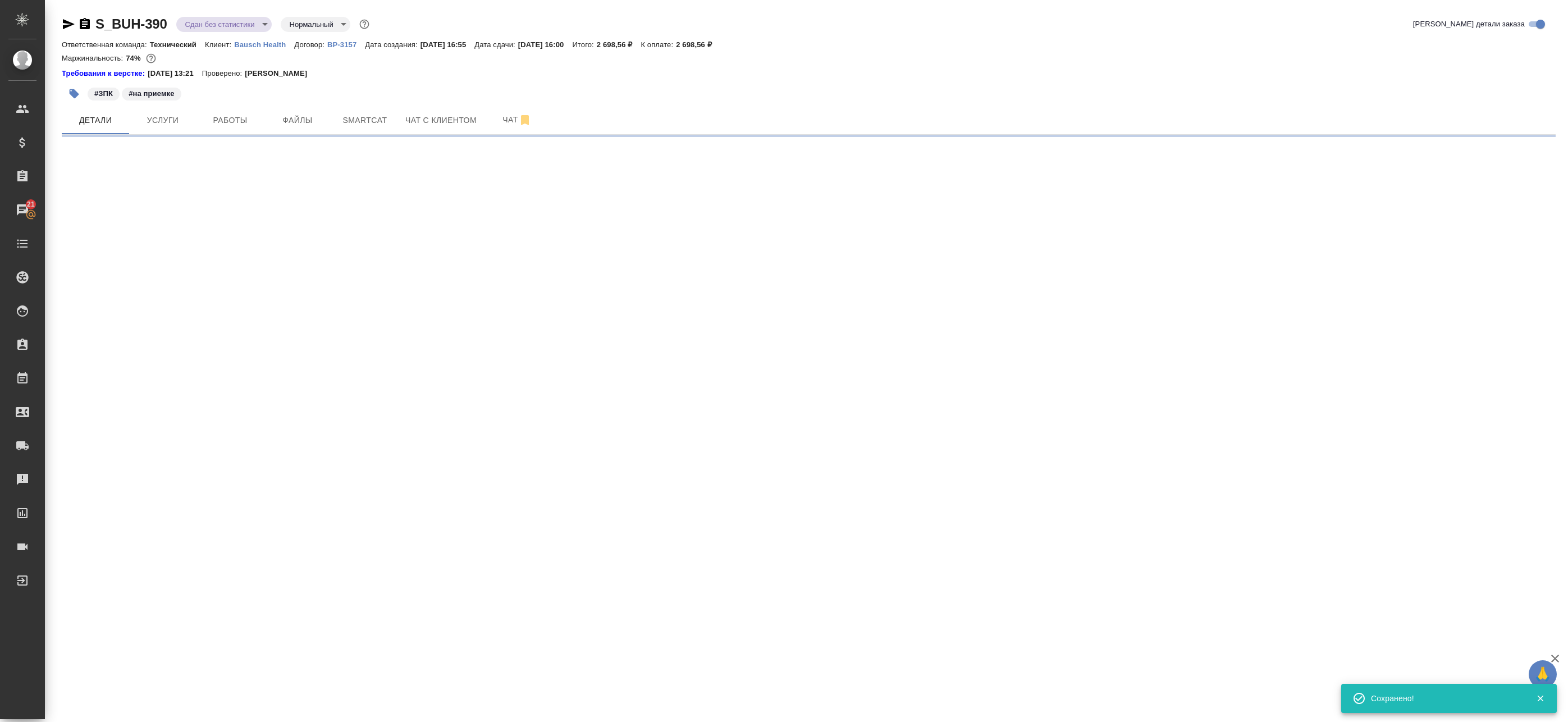
select select "RU"
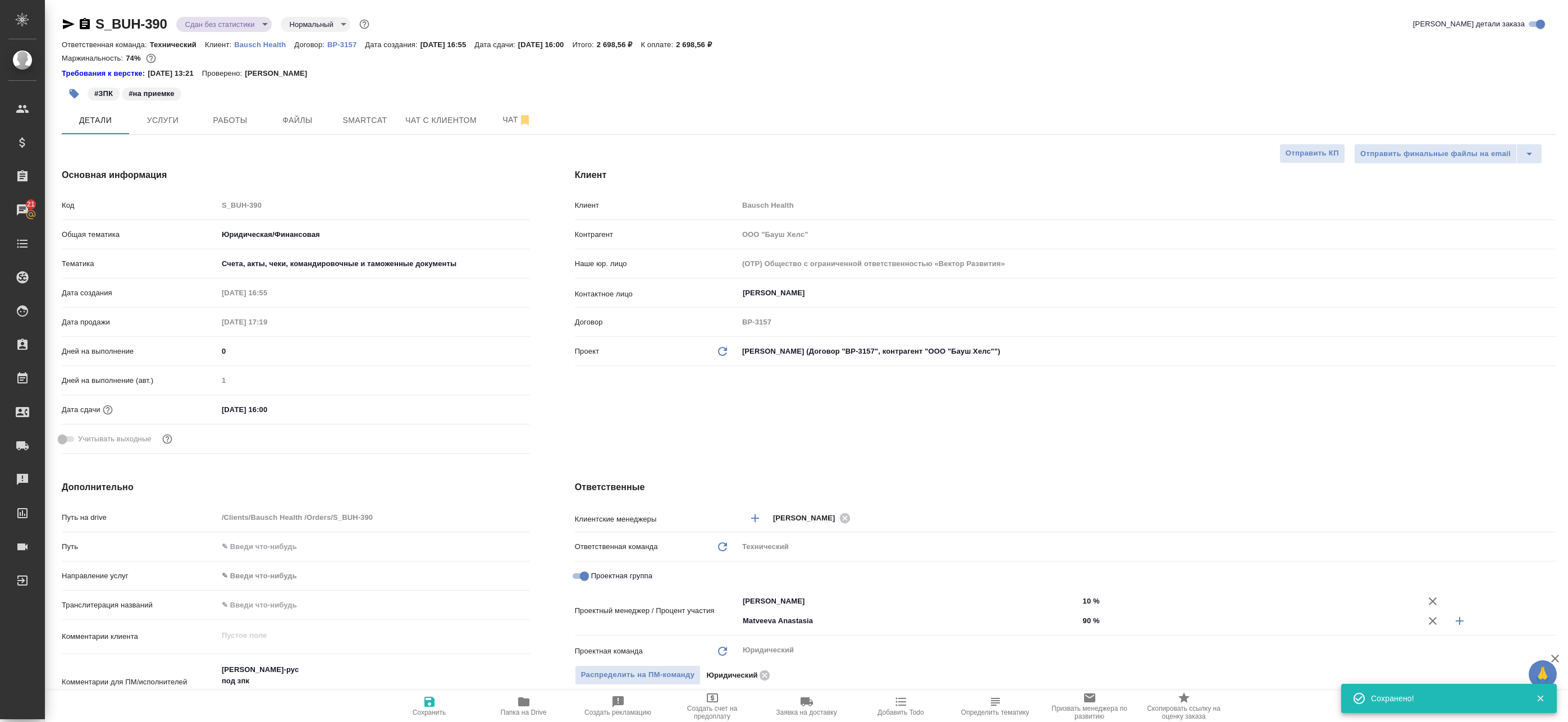
type textarea "x"
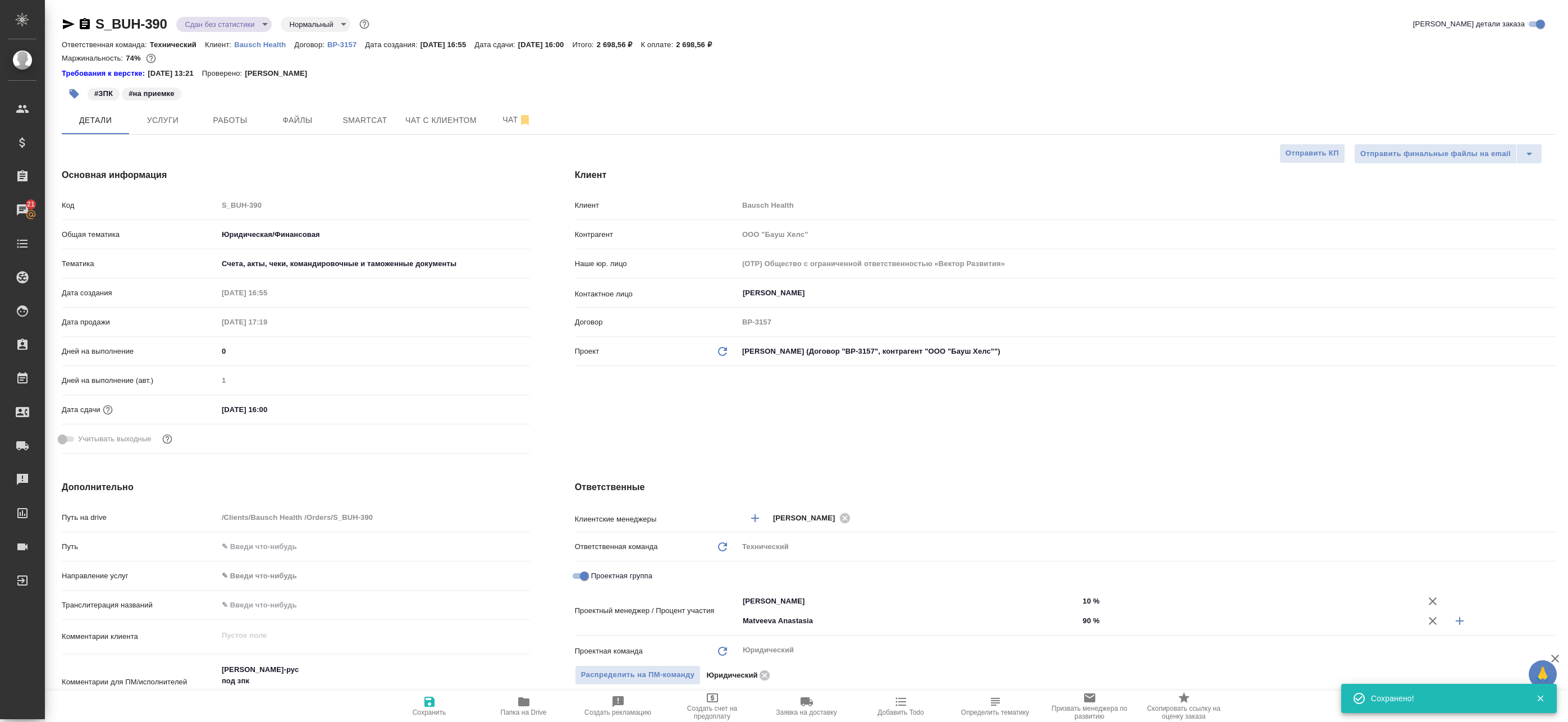
type textarea "x"
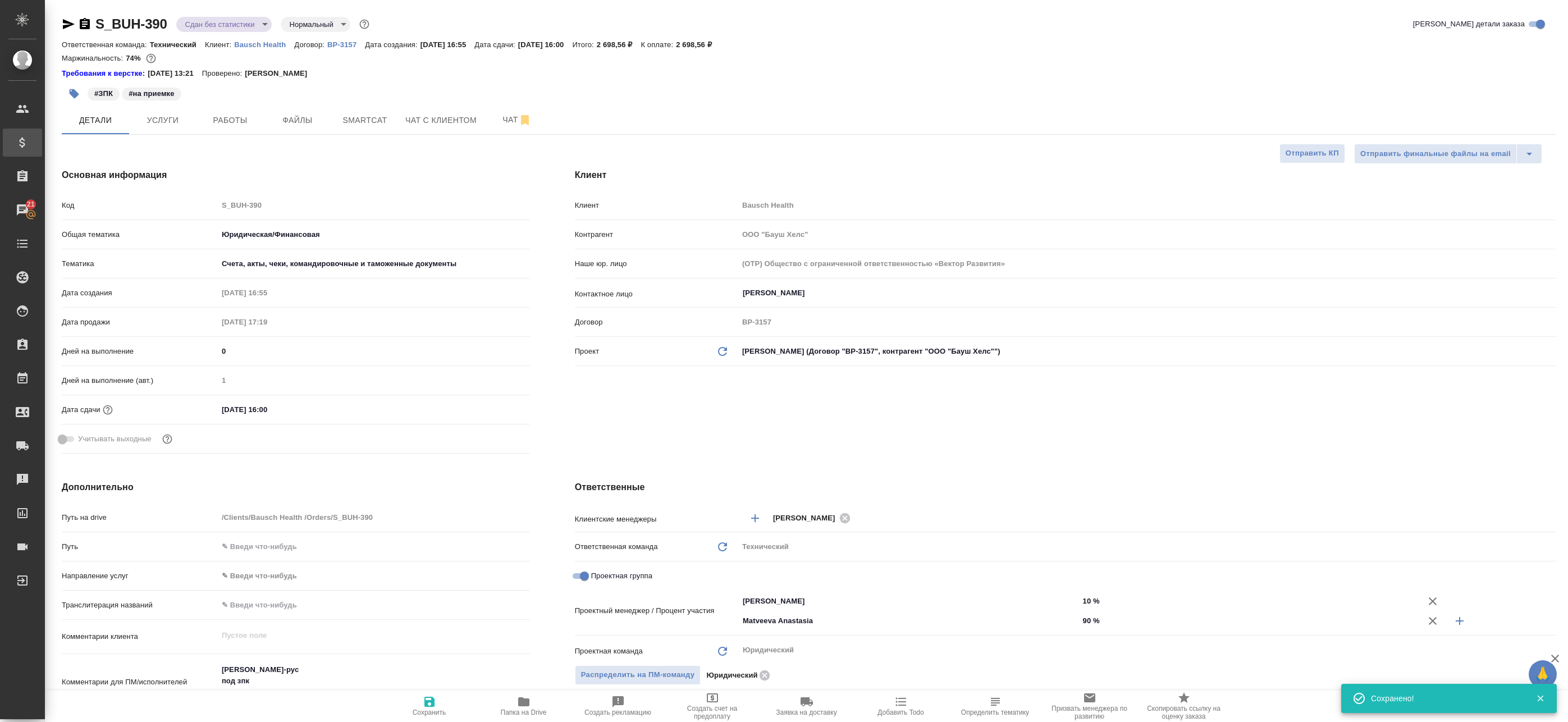
type textarea "x"
